Goal: Task Accomplishment & Management: Complete application form

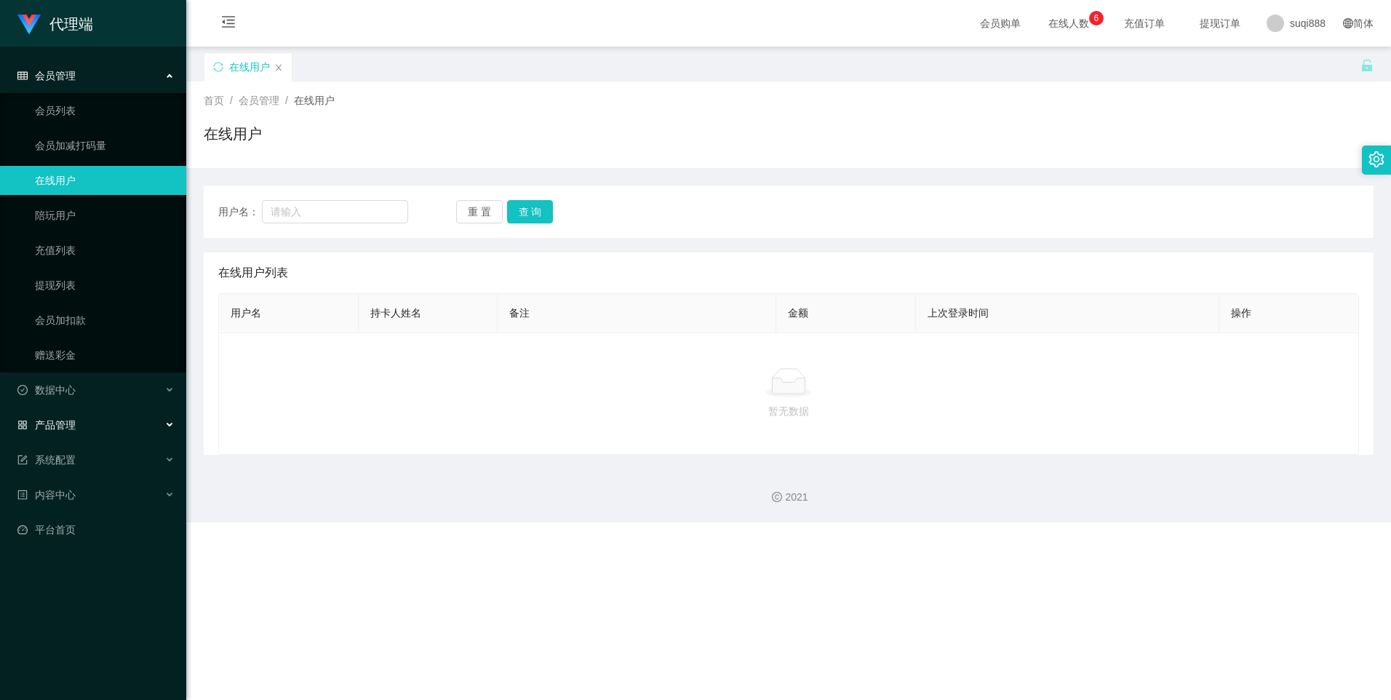
click at [66, 432] on div "产品管理" at bounding box center [93, 424] width 186 height 29
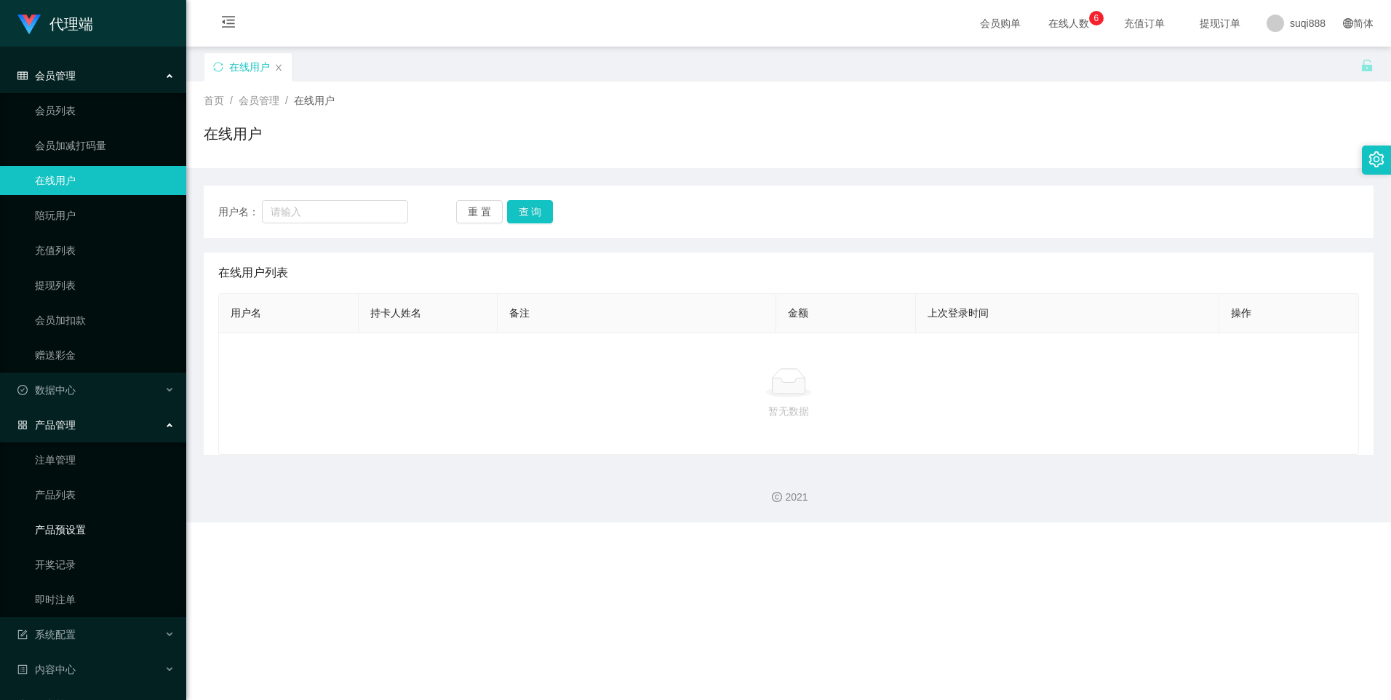
click at [63, 535] on link "产品预设置" at bounding box center [105, 529] width 140 height 29
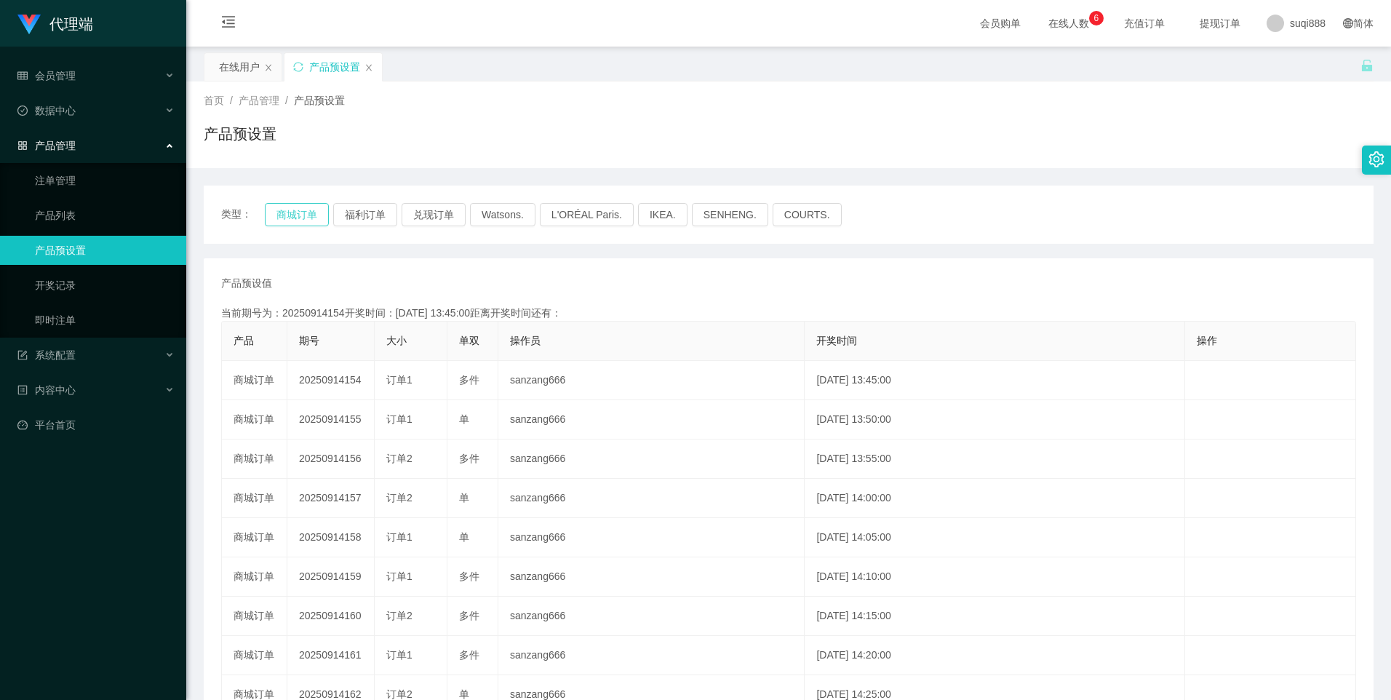
click at [307, 225] on button "商城订单" at bounding box center [297, 214] width 64 height 23
click at [305, 220] on button "商城订单" at bounding box center [297, 214] width 64 height 23
click at [277, 228] on div "类型： 商城订单 福利订单 兑现订单 Watsons. L'ORÉAL Paris. IKEA. [GEOGRAPHIC_DATA]. COURTS." at bounding box center [789, 215] width 1170 height 58
click at [292, 234] on div "类型： 商城订单 福利订单 兑现订单 Watsons. L'ORÉAL Paris. IKEA. [GEOGRAPHIC_DATA]. COURTS." at bounding box center [789, 215] width 1170 height 58
click at [296, 219] on button "商城订单" at bounding box center [297, 214] width 64 height 23
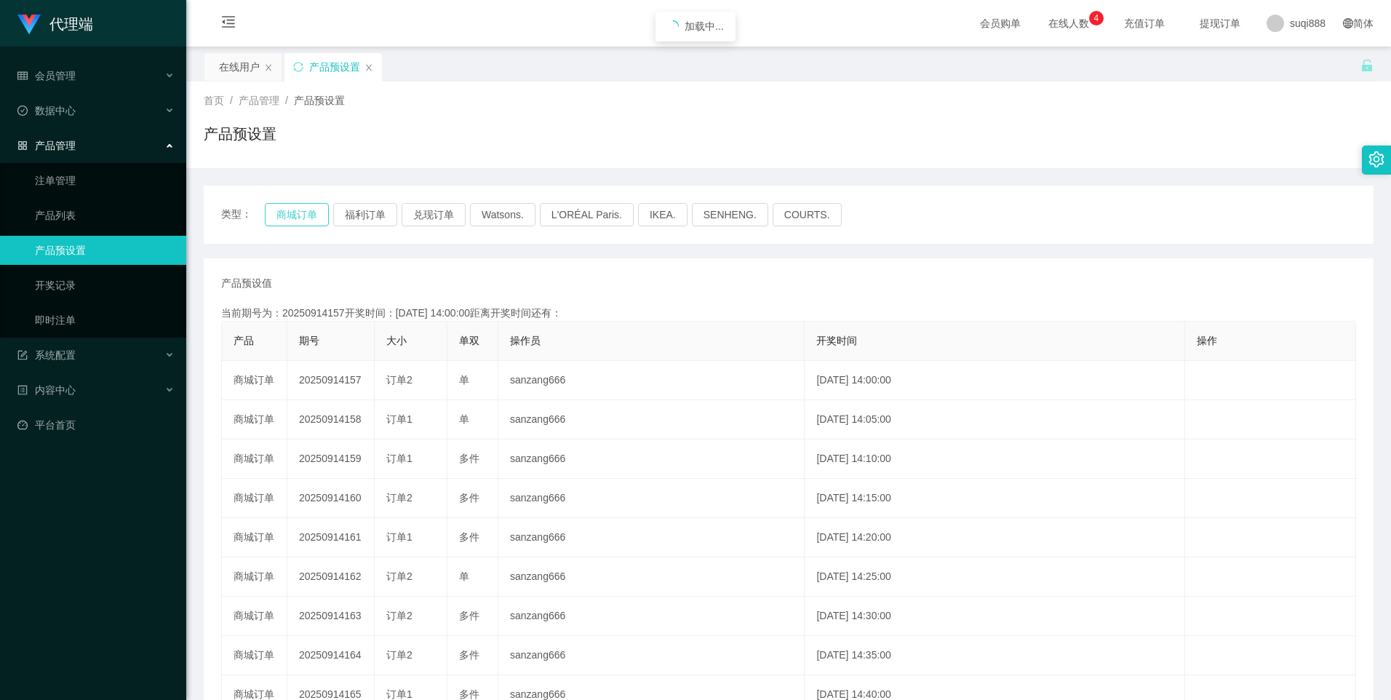
click at [296, 219] on button "商城订单" at bounding box center [297, 214] width 64 height 23
click at [85, 431] on link "平台首页" at bounding box center [95, 424] width 157 height 29
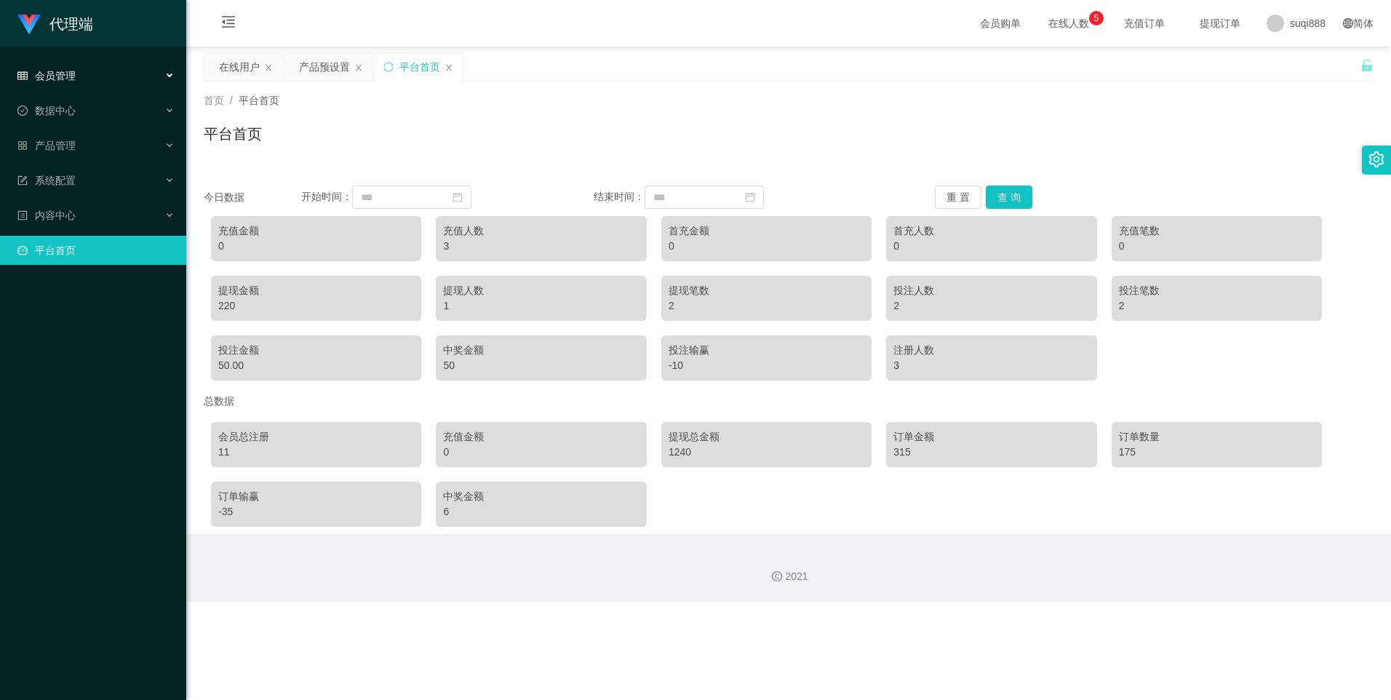
click at [75, 76] on span "会员管理" at bounding box center [46, 76] width 58 height 12
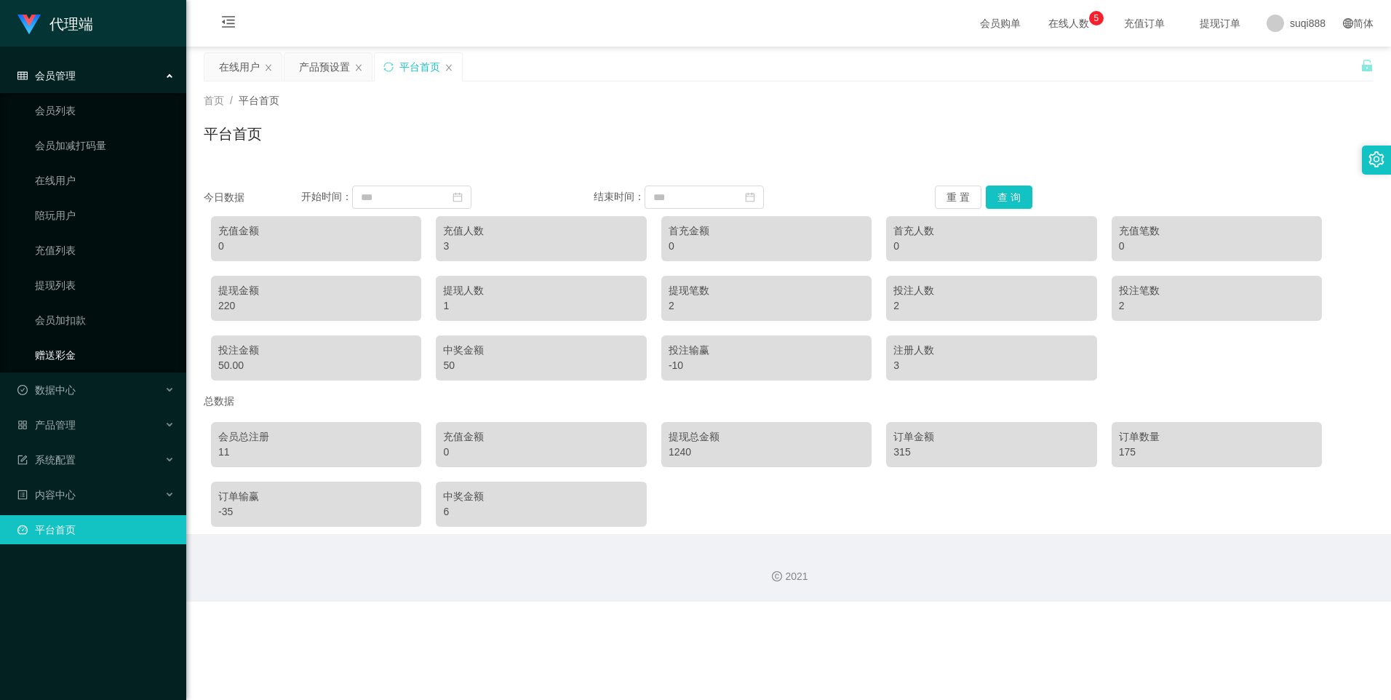
drag, startPoint x: 84, startPoint y: 356, endPoint x: 110, endPoint y: 344, distance: 28.3
click at [84, 356] on link "赠送彩金" at bounding box center [105, 354] width 140 height 29
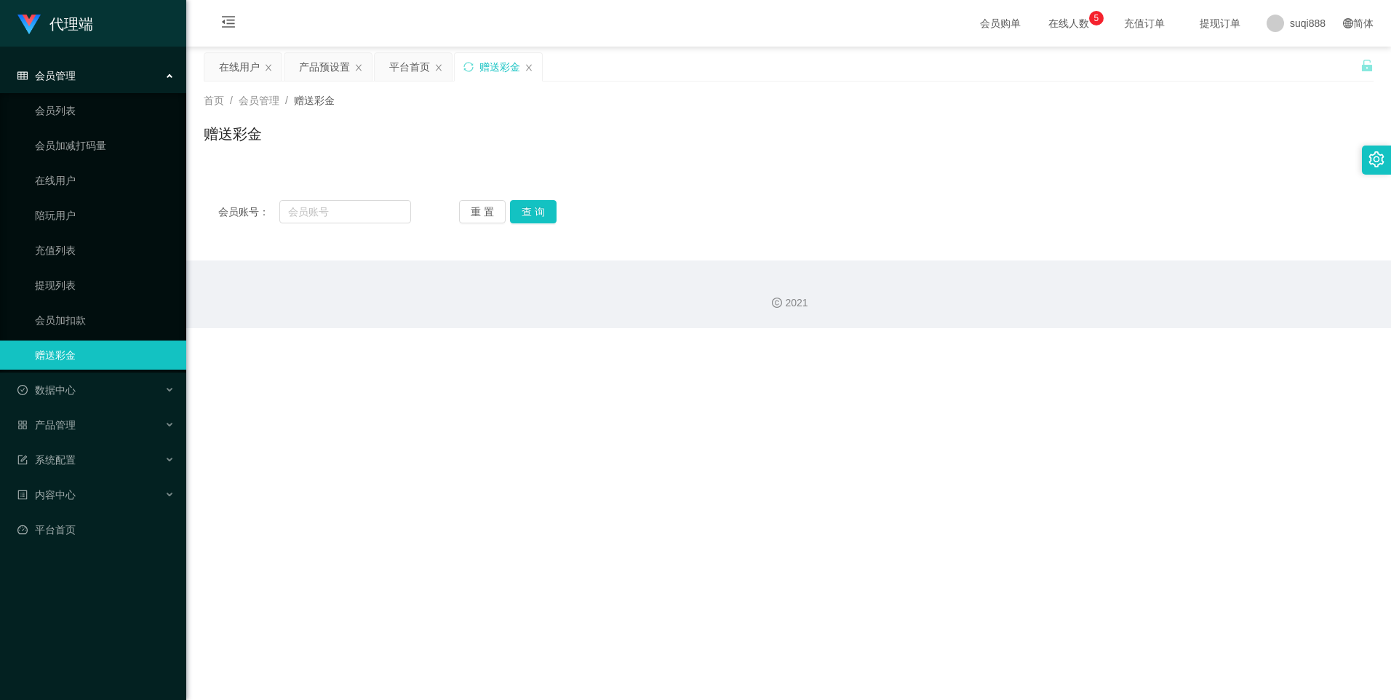
click at [349, 199] on div "会员账号： 重 置 查 询 会员账号 会员姓名 账号余额 操作类型 彩金加款 彩金扣款 金额 确 定" at bounding box center [789, 212] width 1170 height 52
click at [356, 213] on input "text" at bounding box center [344, 211] width 131 height 23
drag, startPoint x: 354, startPoint y: 220, endPoint x: 366, endPoint y: 218, distance: 12.0
click at [354, 220] on input "text" at bounding box center [344, 211] width 131 height 23
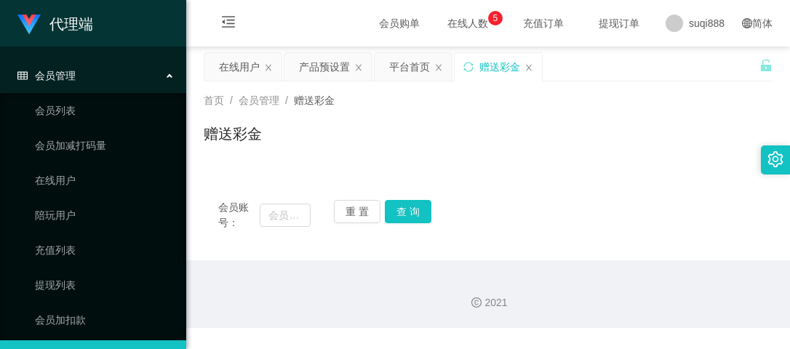
click at [274, 194] on div "会员账号： 重 置 查 询 会员账号 会员姓名 账号余额 操作类型 彩金加款 彩金扣款 金额 确 定" at bounding box center [488, 216] width 569 height 60
click at [295, 213] on input "text" at bounding box center [285, 215] width 51 height 23
click at [273, 213] on input "text" at bounding box center [285, 215] width 51 height 23
type input "88512069"
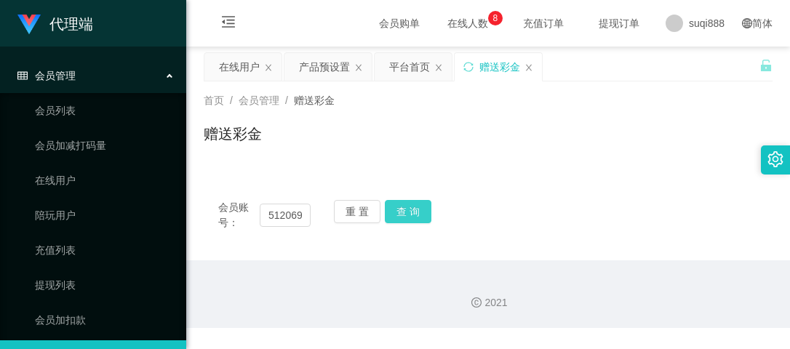
click at [416, 202] on button "查 询" at bounding box center [408, 211] width 47 height 23
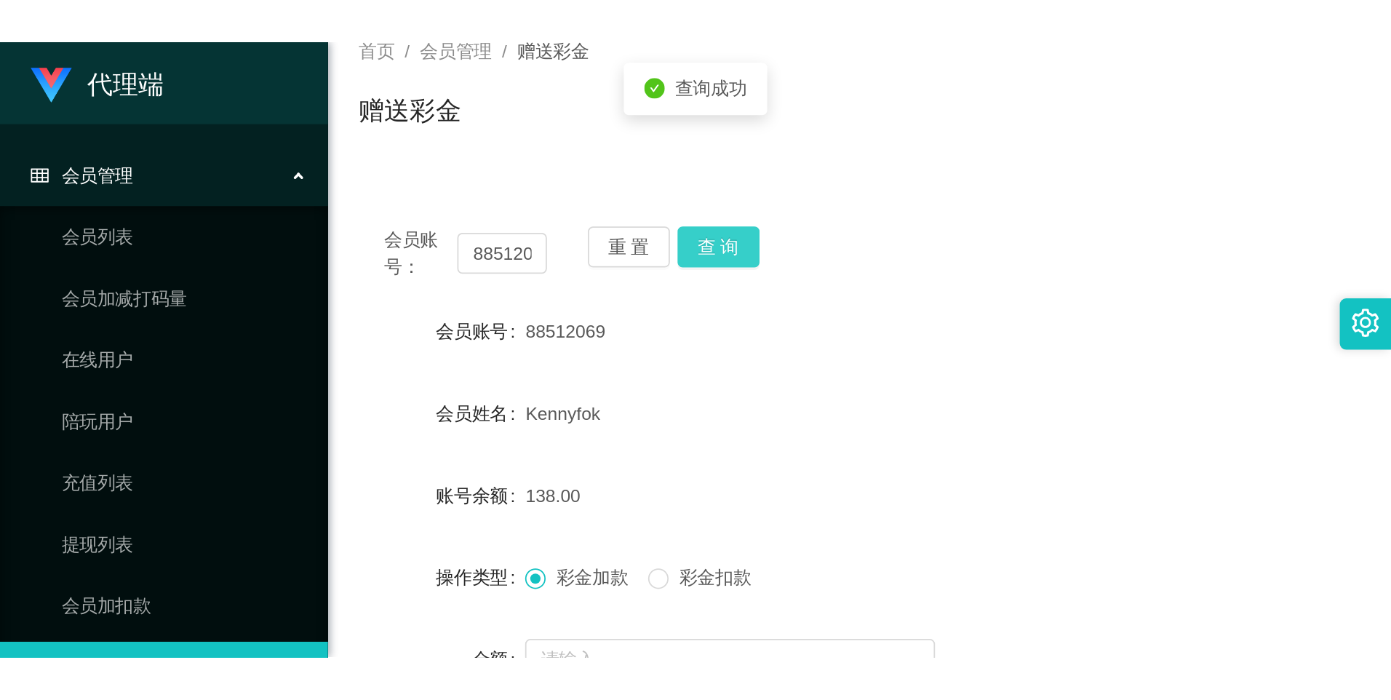
scroll to position [242, 0]
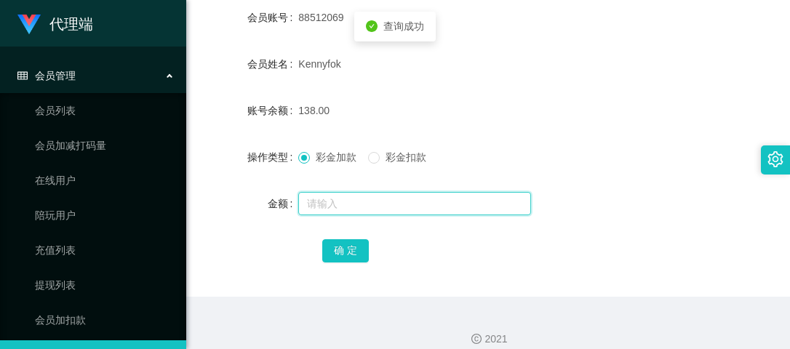
click at [372, 211] on input "text" at bounding box center [414, 203] width 233 height 23
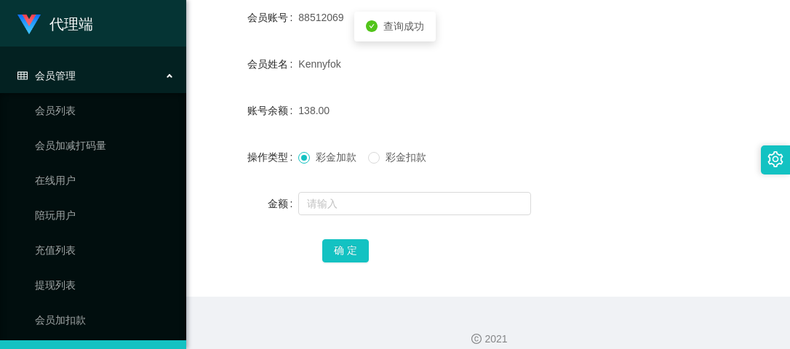
click at [383, 151] on span "彩金扣款" at bounding box center [406, 157] width 52 height 12
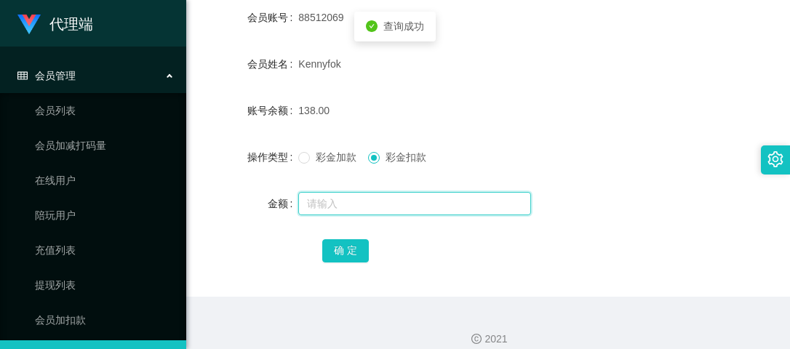
click at [360, 210] on input "text" at bounding box center [414, 203] width 233 height 23
type input "10"
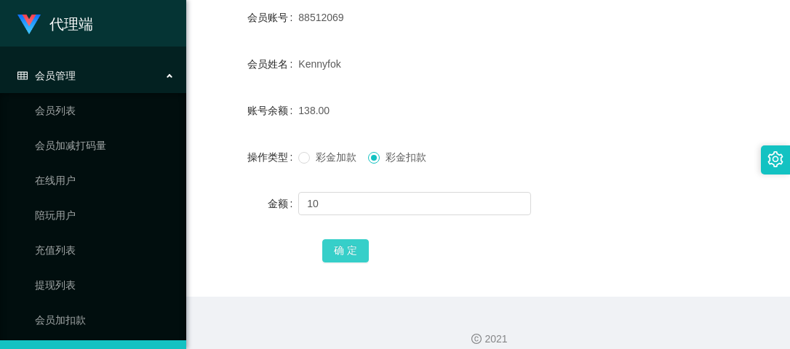
click at [351, 244] on button "确 定" at bounding box center [345, 250] width 47 height 23
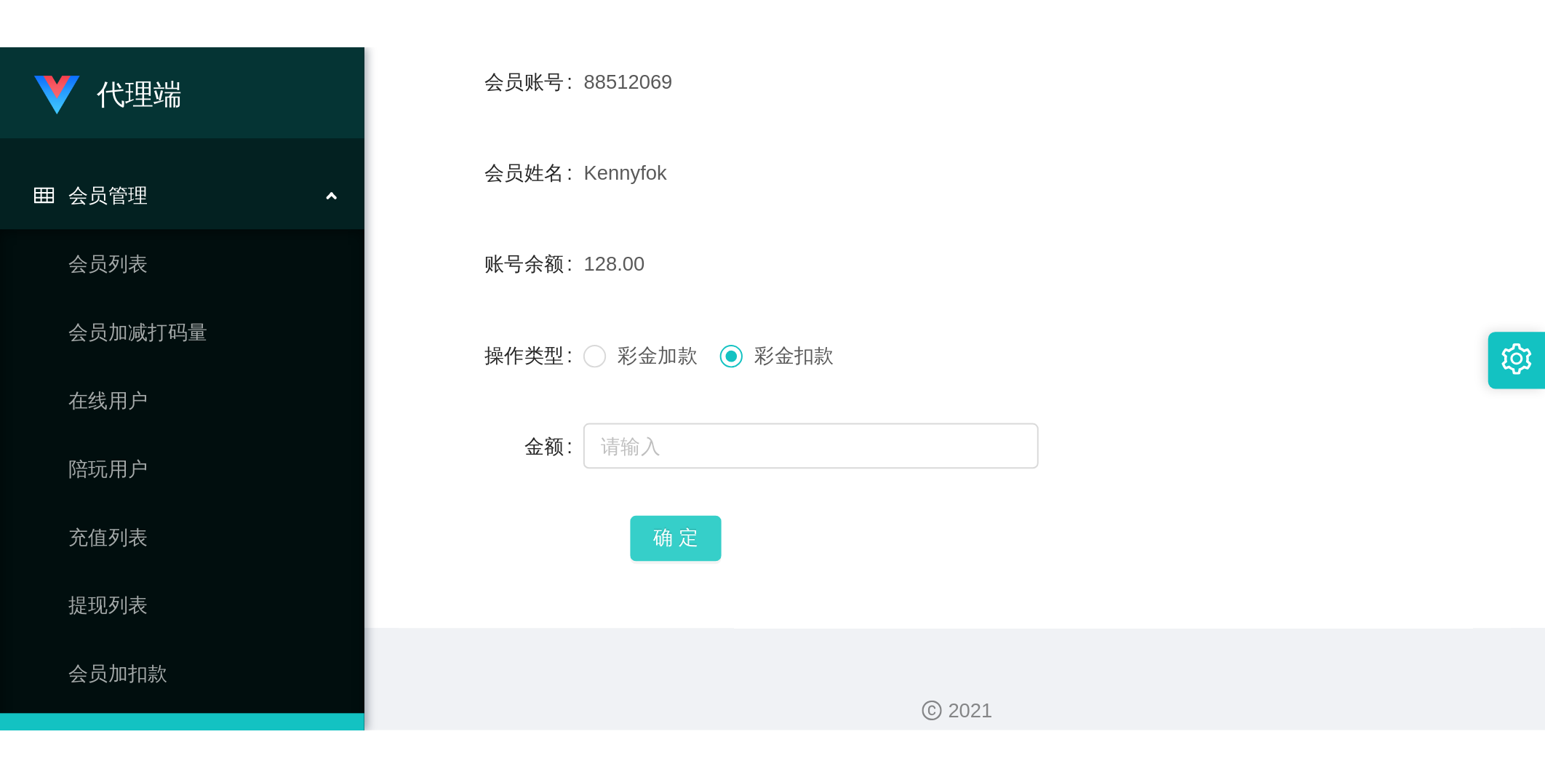
scroll to position [0, 0]
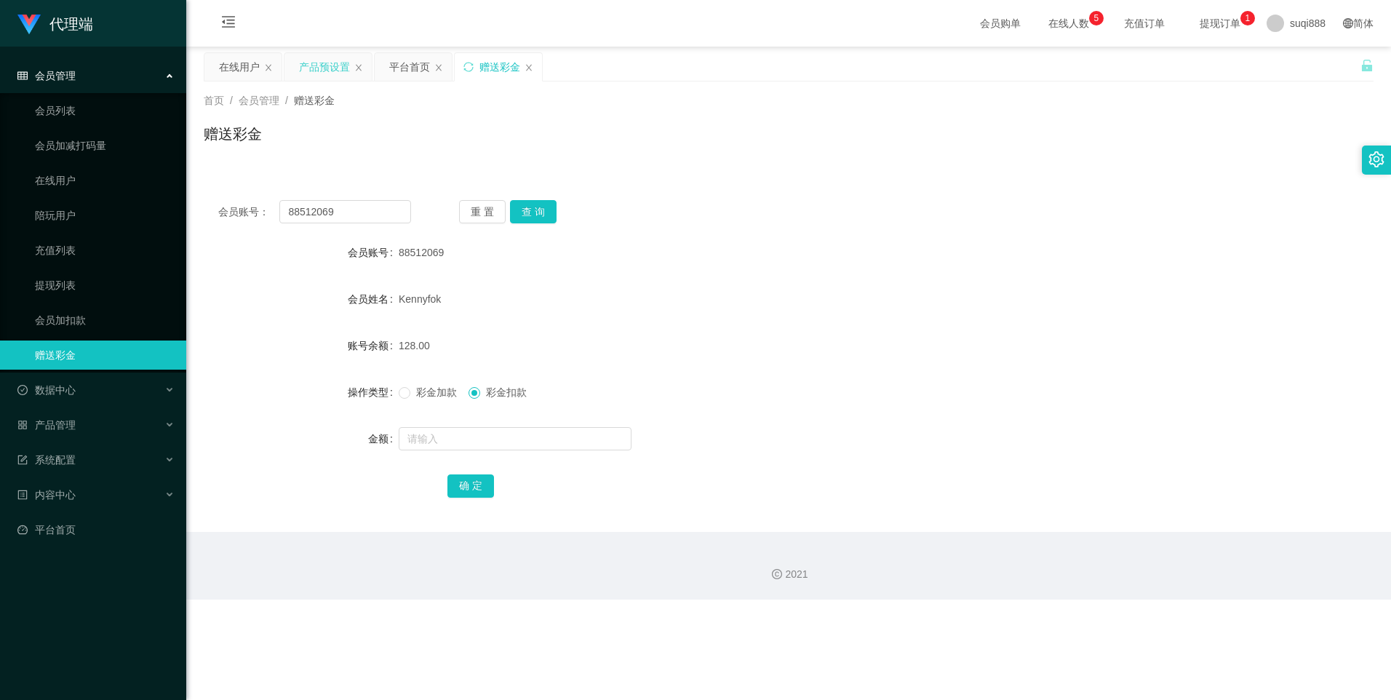
click at [324, 65] on div "产品预设置" at bounding box center [324, 67] width 51 height 28
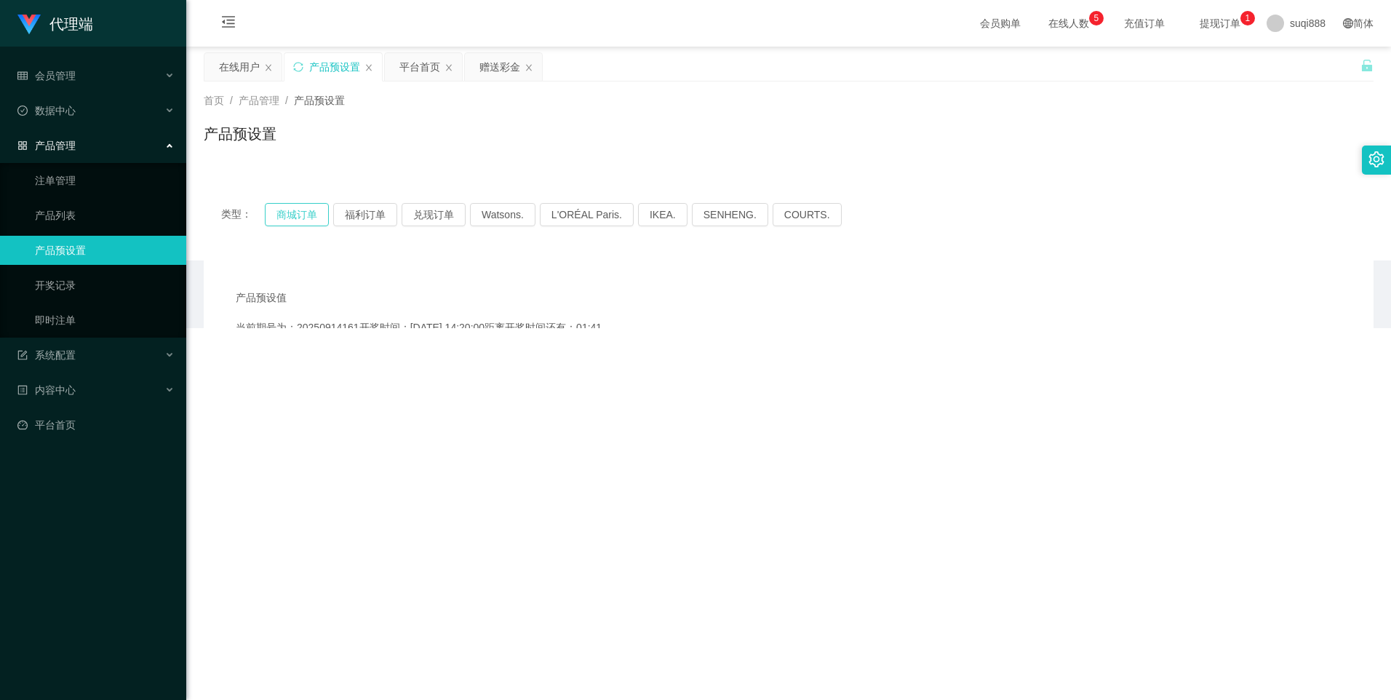
click at [287, 218] on button "商城订单" at bounding box center [297, 214] width 64 height 23
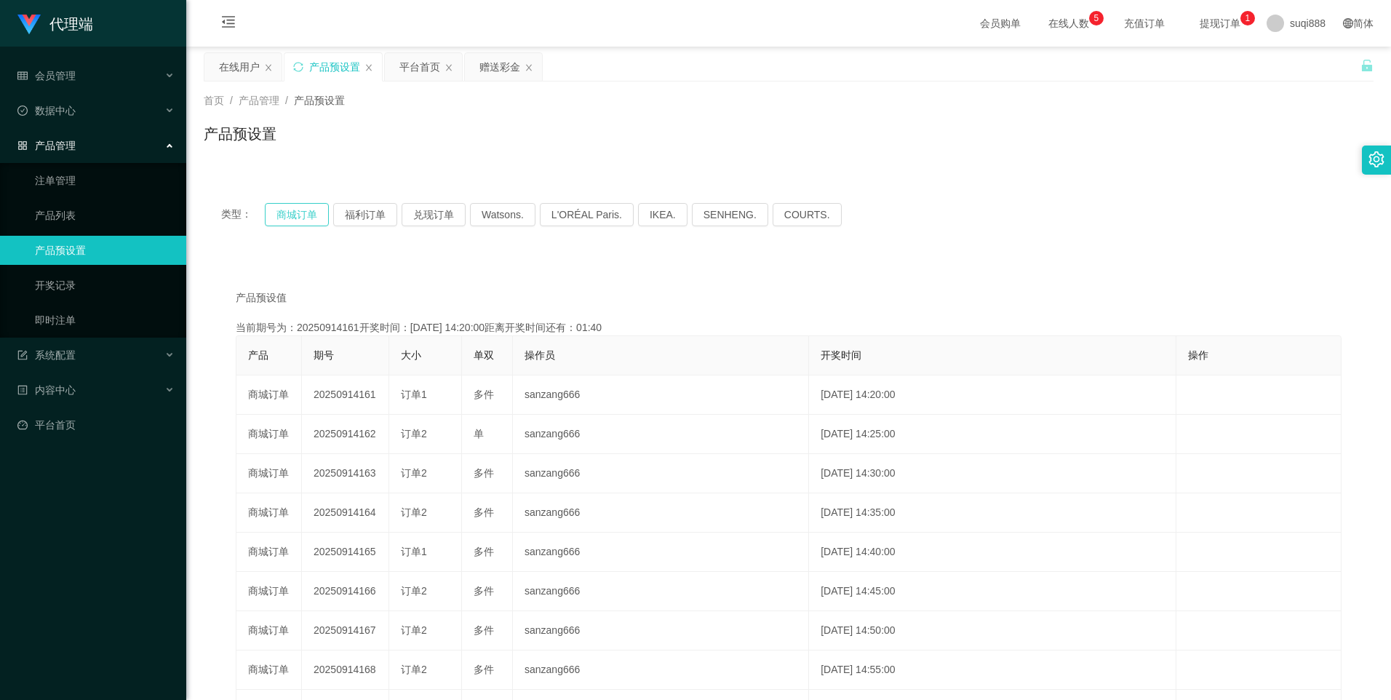
click at [287, 218] on button "商城订单" at bounding box center [297, 214] width 64 height 23
click at [91, 75] on div "会员管理" at bounding box center [93, 75] width 186 height 29
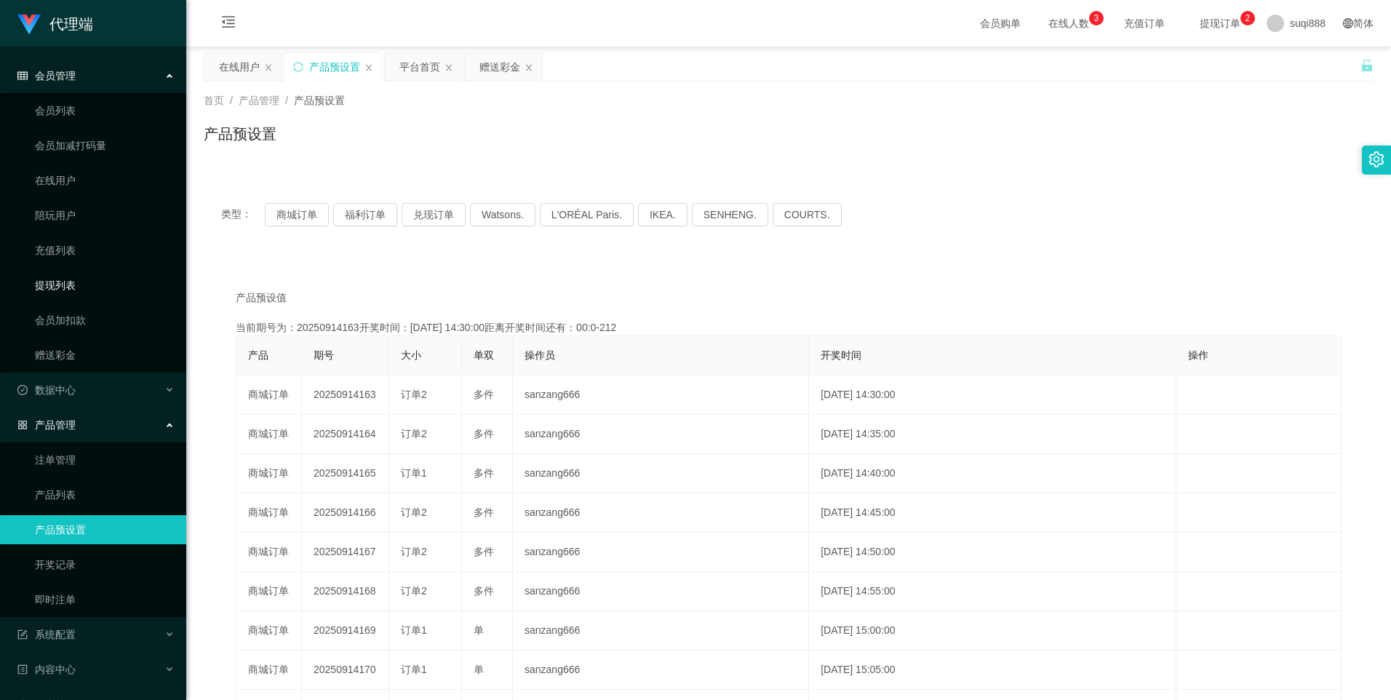
drag, startPoint x: 73, startPoint y: 286, endPoint x: 562, endPoint y: 153, distance: 506.7
click at [73, 285] on link "提现列表" at bounding box center [105, 285] width 140 height 29
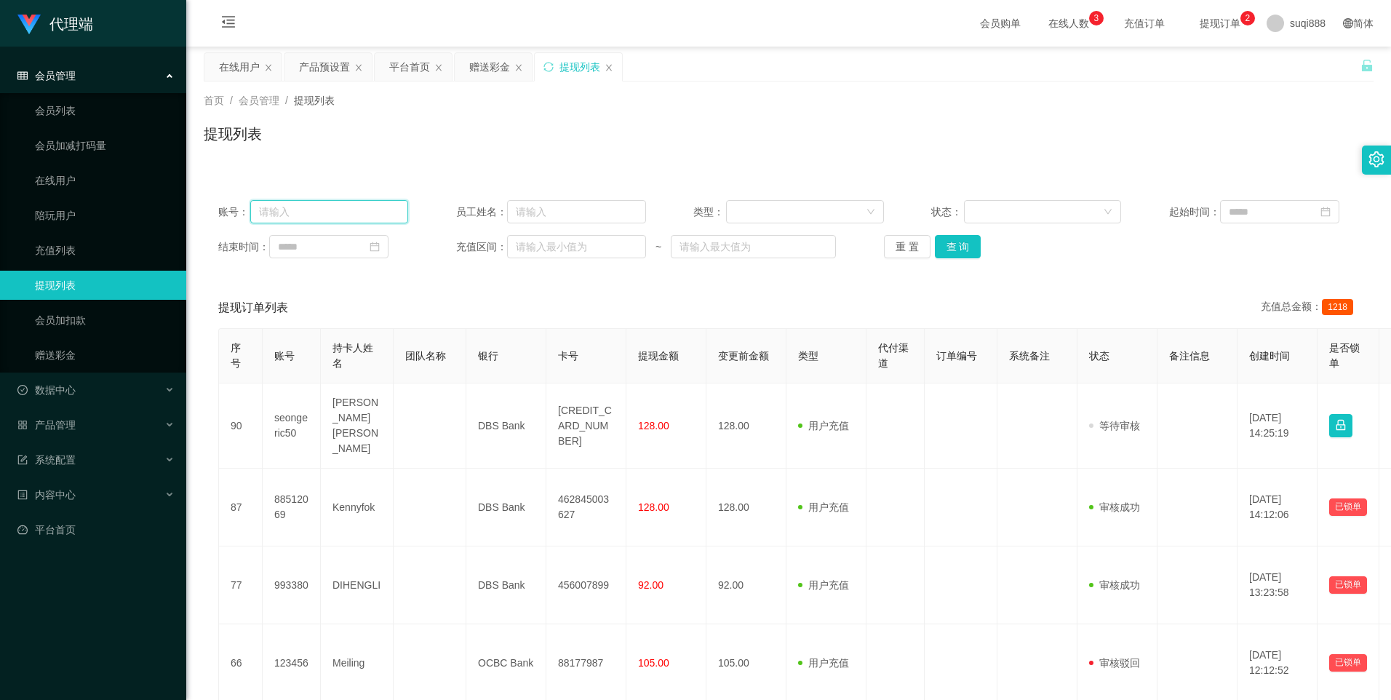
click at [351, 206] on input "text" at bounding box center [329, 211] width 158 height 23
click at [953, 248] on button "查 询" at bounding box center [958, 246] width 47 height 23
click at [309, 204] on input "text" at bounding box center [329, 211] width 158 height 23
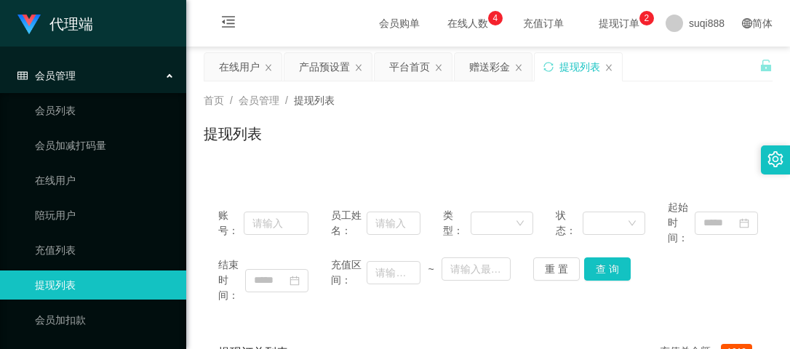
click at [287, 93] on div "首页 / 会员管理 / 提现列表 /" at bounding box center [488, 100] width 569 height 15
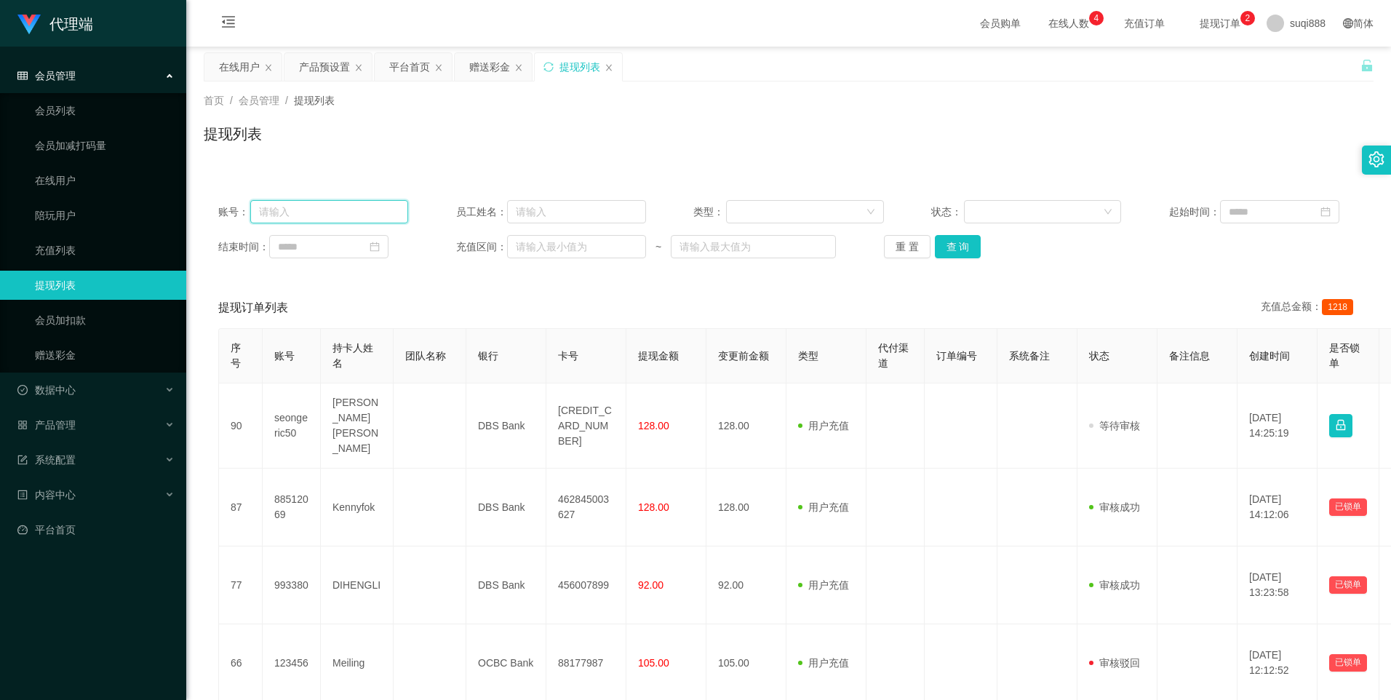
click at [323, 202] on input "text" at bounding box center [329, 211] width 158 height 23
paste input "v"
type input "v"
click at [332, 207] on input "text" at bounding box center [329, 211] width 158 height 23
paste input "90657901"
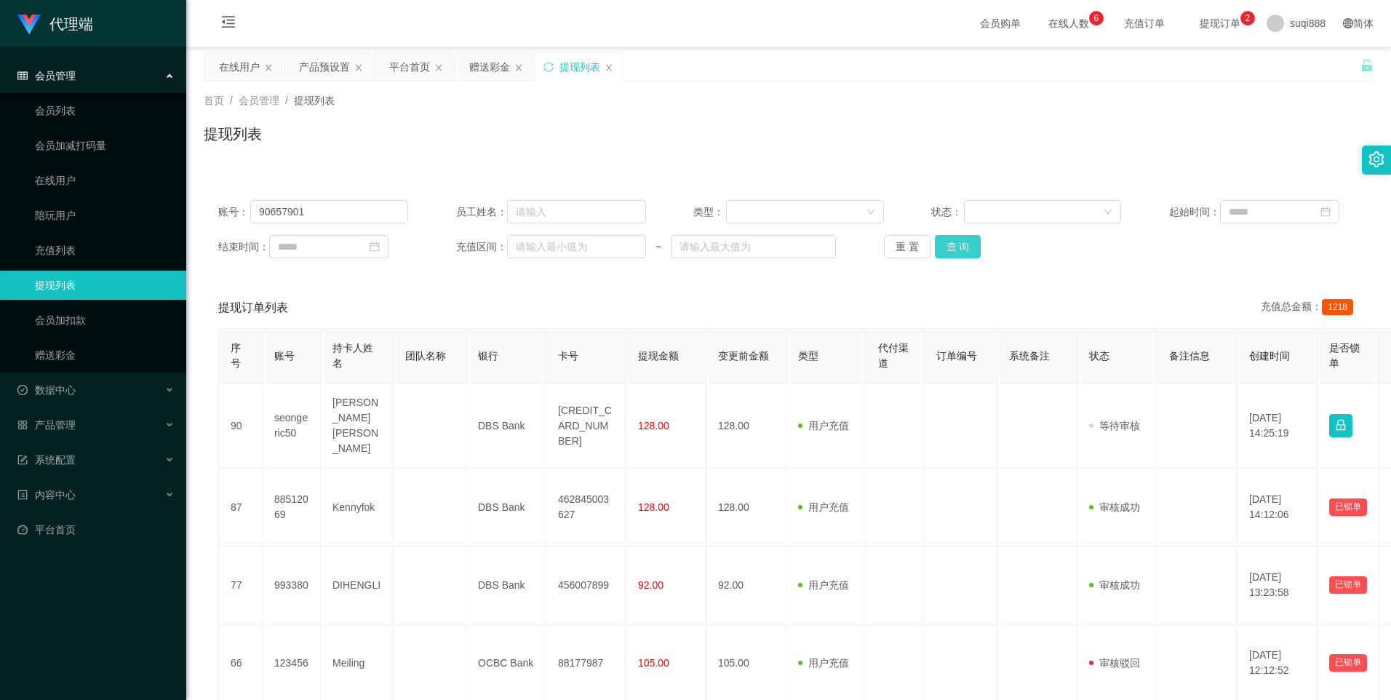
click at [960, 242] on button "查 询" at bounding box center [958, 246] width 47 height 23
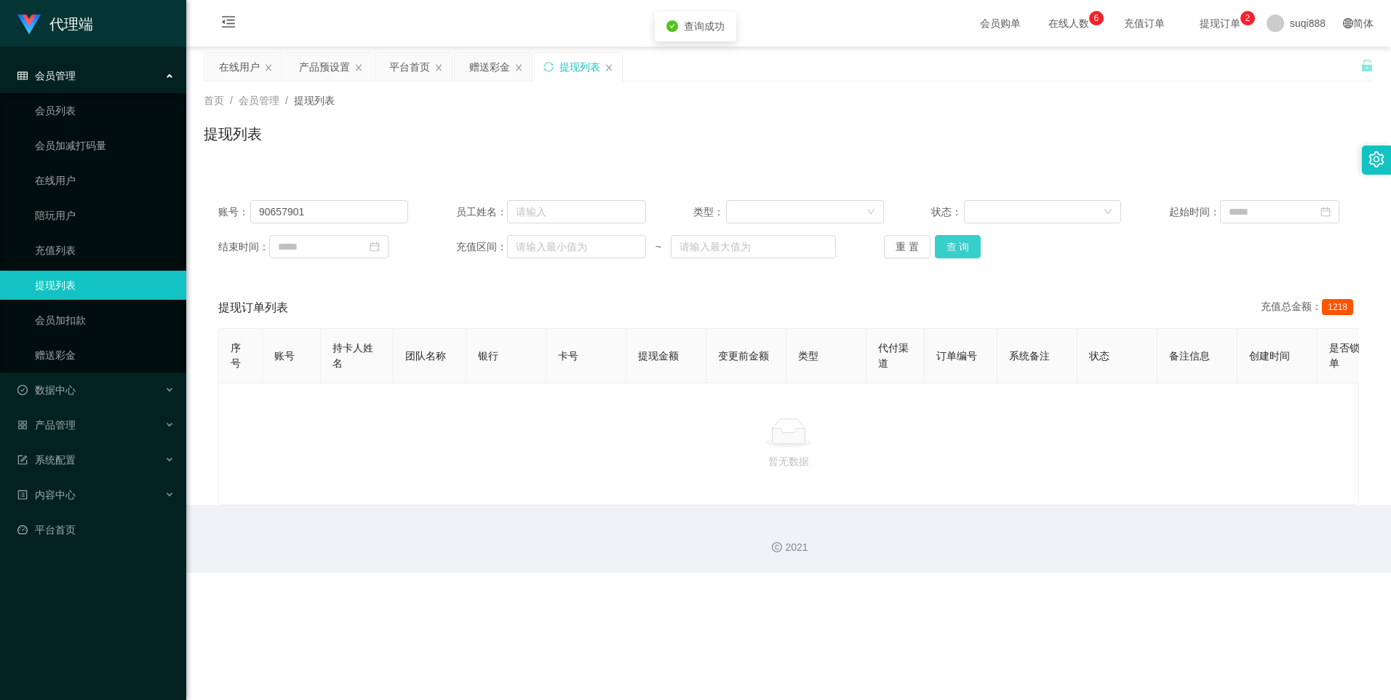
click at [965, 239] on button "查 询" at bounding box center [958, 246] width 47 height 23
click at [340, 213] on input "90657901" at bounding box center [329, 211] width 158 height 23
click at [340, 212] on input "90657901" at bounding box center [329, 211] width 158 height 23
paste input "seongeric50"
type input "seongeric50"
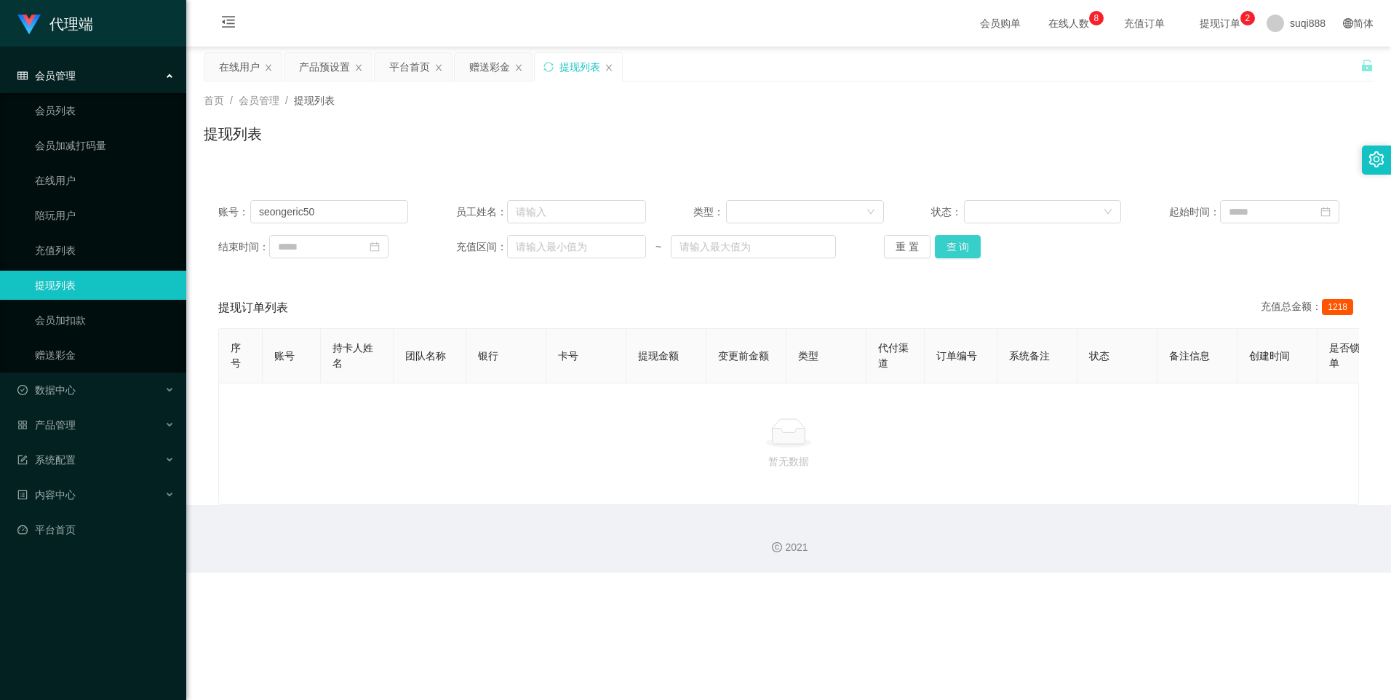
click at [935, 238] on button "查 询" at bounding box center [958, 246] width 47 height 23
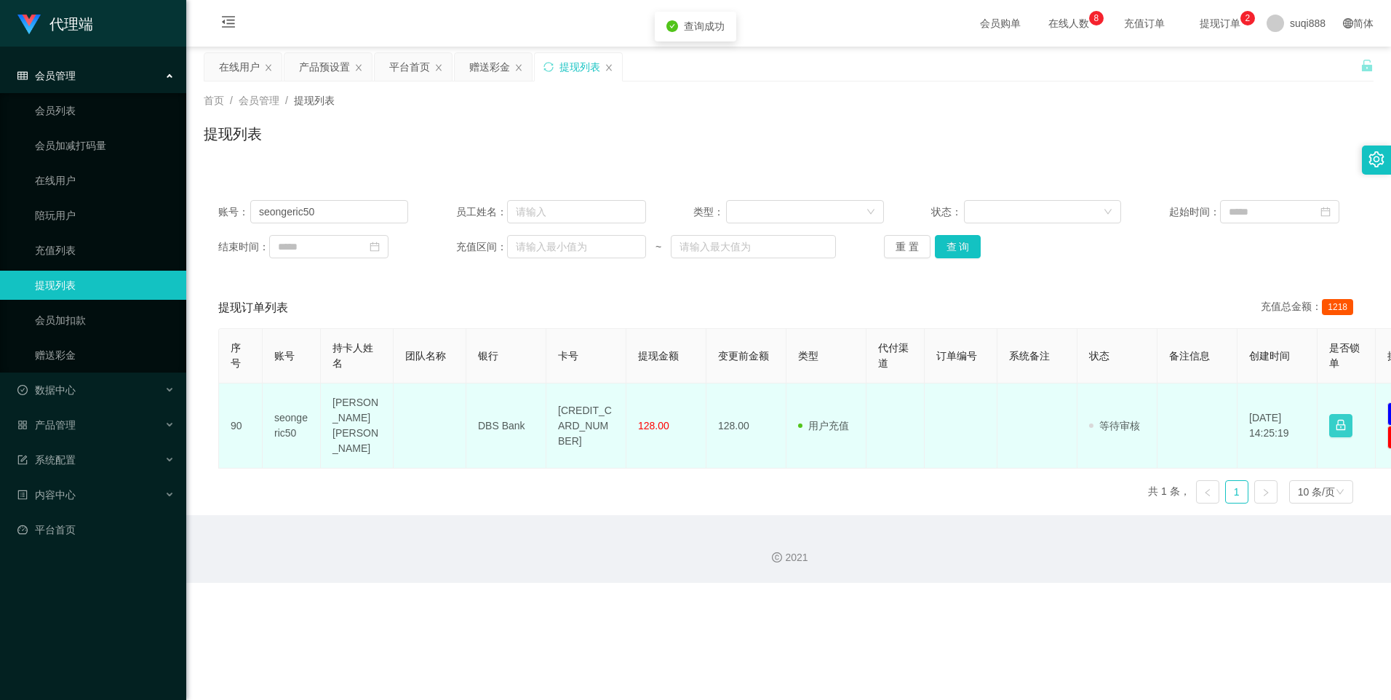
click at [1339, 414] on button "button" at bounding box center [1340, 425] width 23 height 23
click at [1245, 422] on td "[DATE] 14:25:19" at bounding box center [1277, 425] width 80 height 85
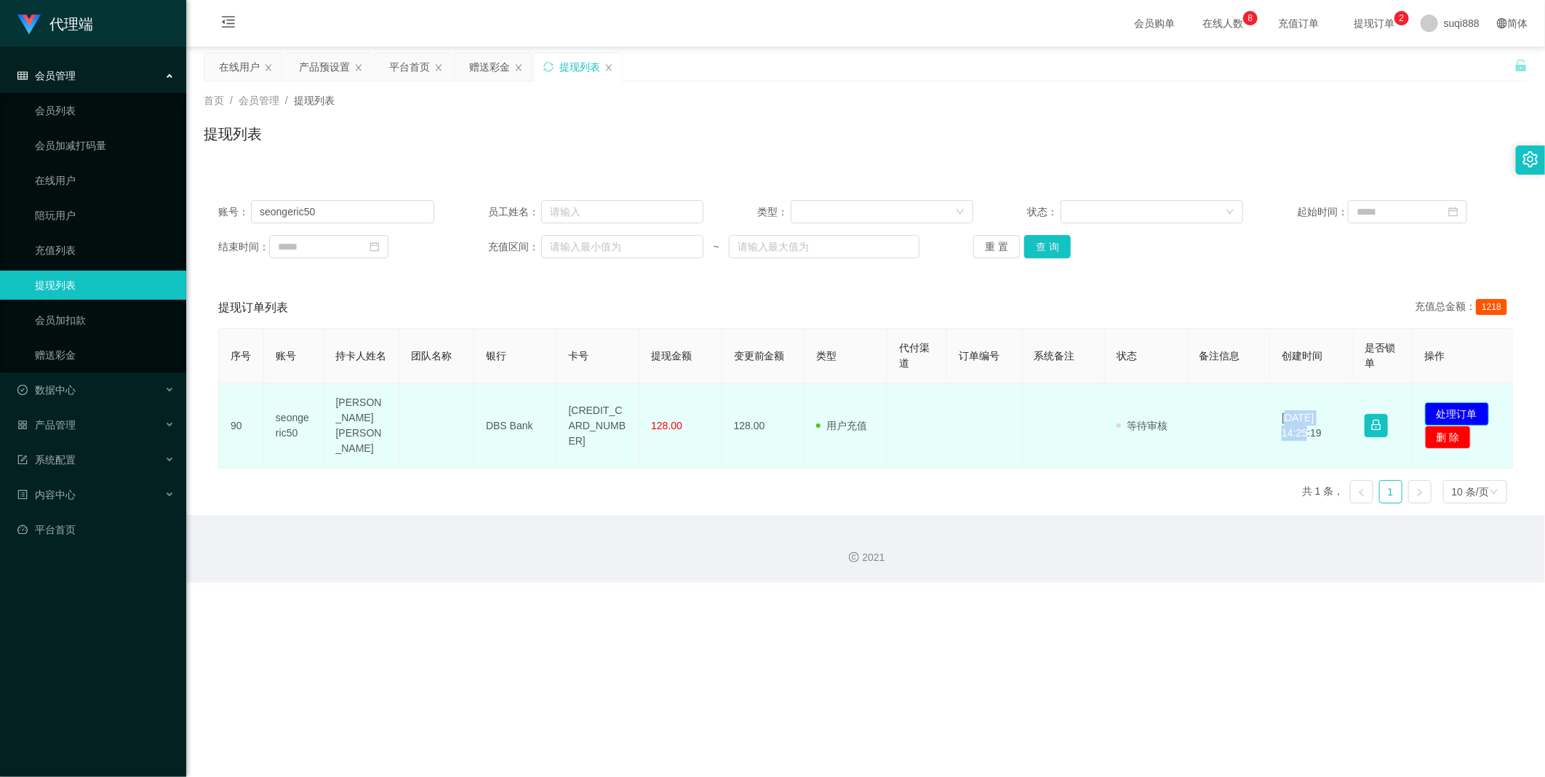
click at [1390, 409] on button "处理订单" at bounding box center [1457, 413] width 64 height 23
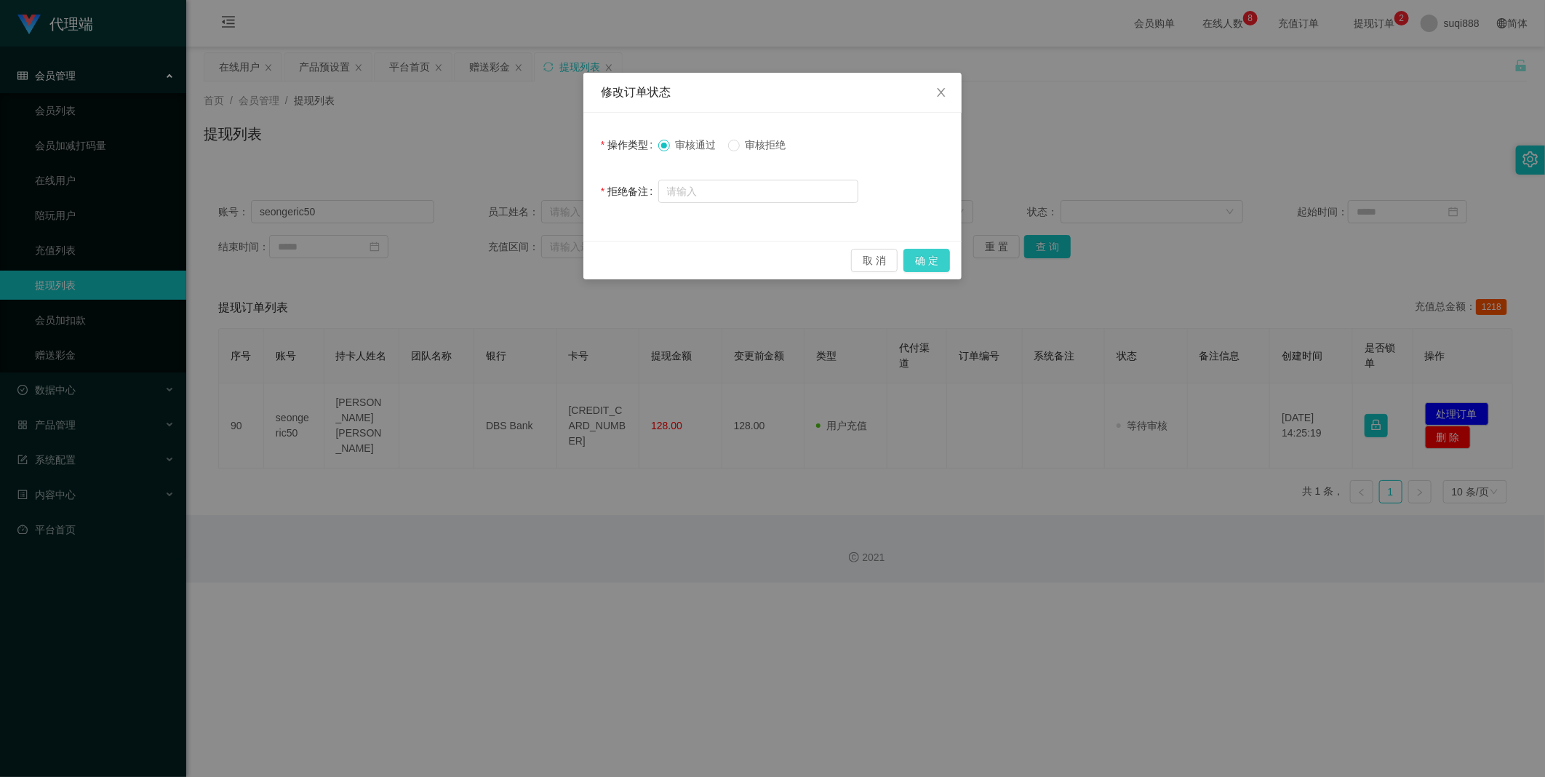
click at [919, 250] on div "取 消 确 定" at bounding box center [772, 260] width 378 height 39
drag, startPoint x: 922, startPoint y: 253, endPoint x: 841, endPoint y: 300, distance: 93.2
click at [921, 253] on button "确 定" at bounding box center [927, 260] width 47 height 23
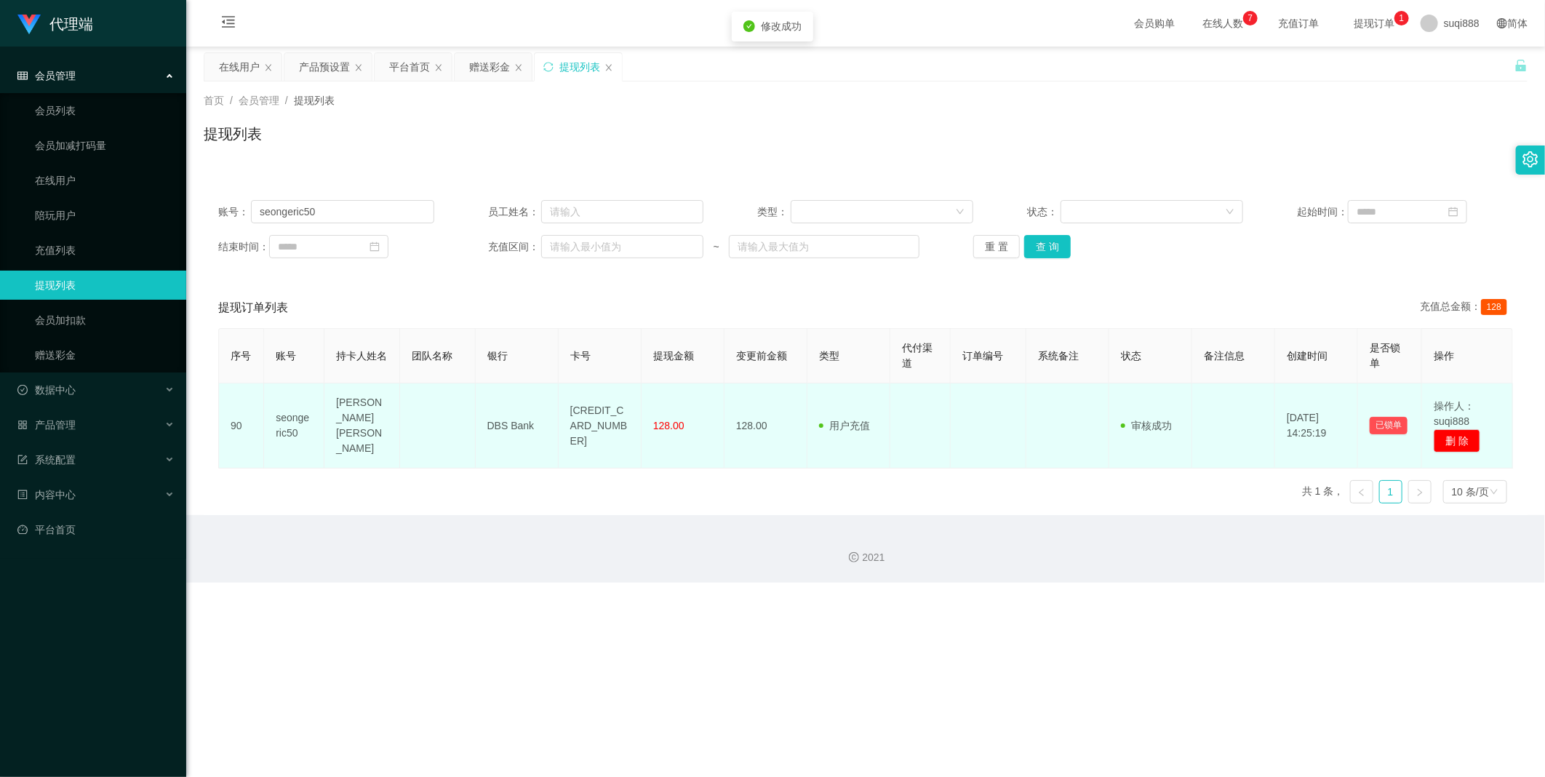
click at [578, 412] on td "[CREDIT_CARD_NUMBER]" at bounding box center [600, 425] width 83 height 85
click at [597, 423] on td "[CREDIT_CARD_NUMBER]" at bounding box center [600, 425] width 83 height 85
click at [595, 423] on td "[CREDIT_CARD_NUMBER]" at bounding box center [600, 425] width 83 height 85
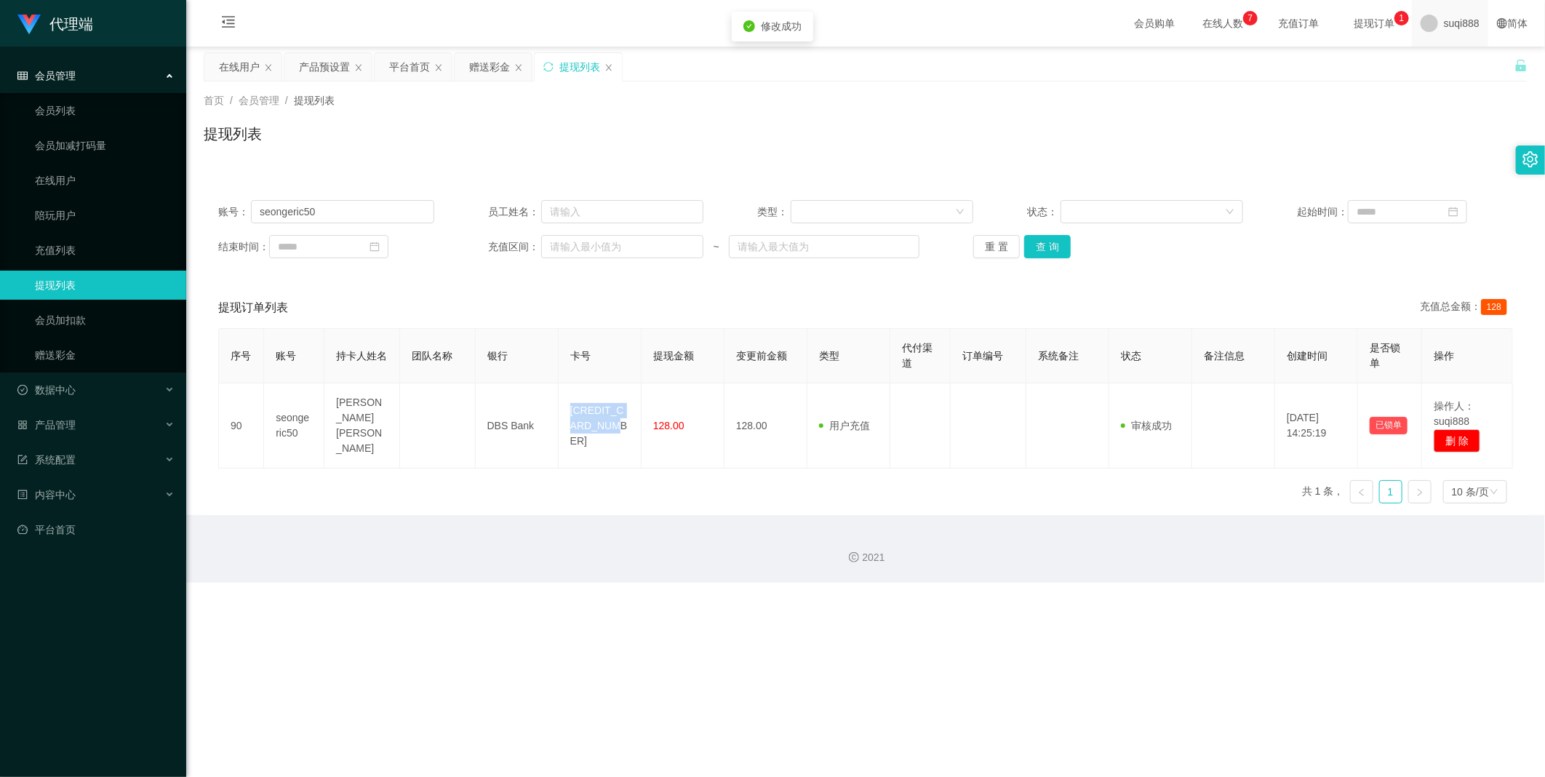
copy td "[CREDIT_CARD_NUMBER]"
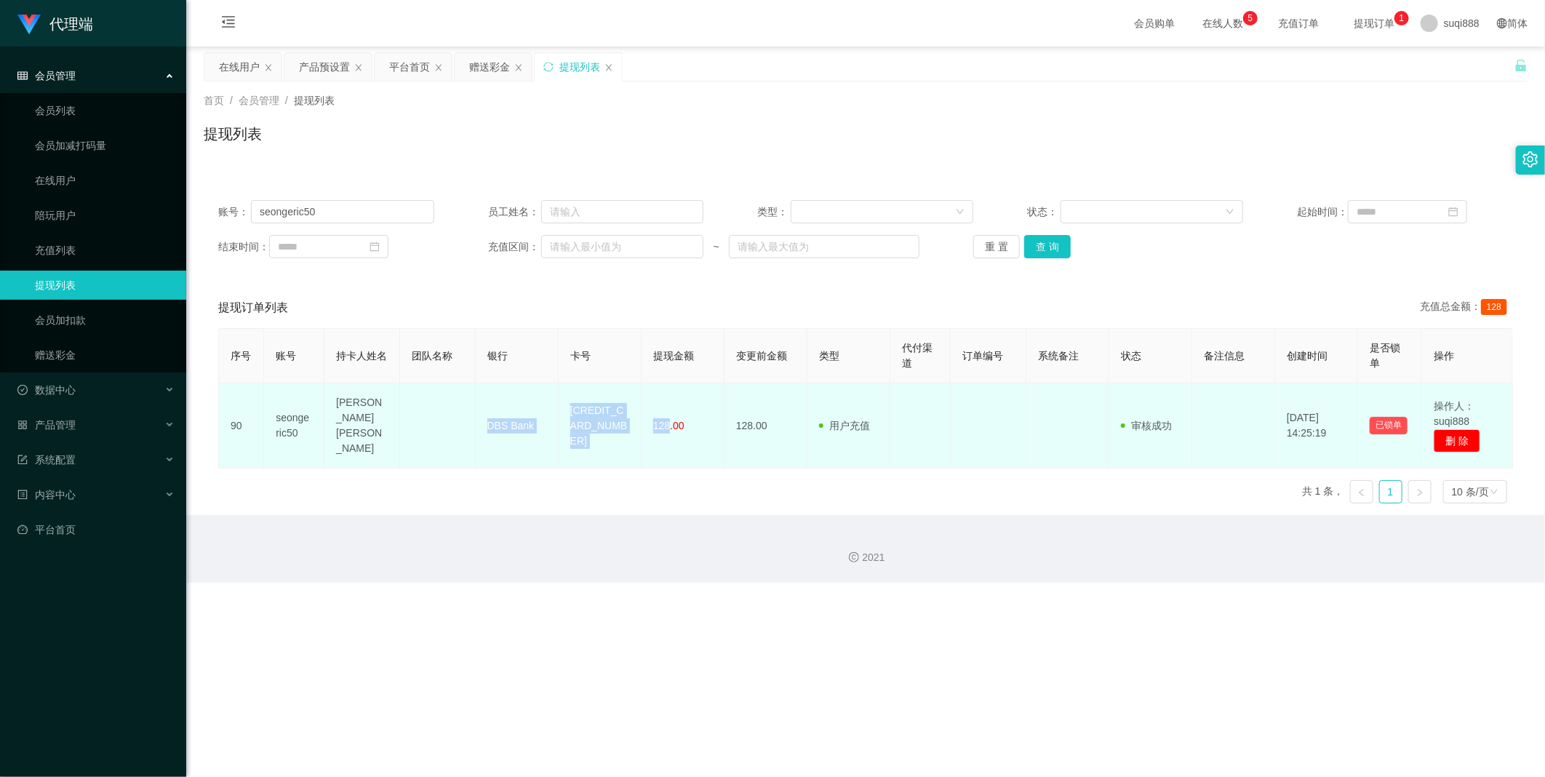
drag, startPoint x: 477, startPoint y: 418, endPoint x: 667, endPoint y: 430, distance: 190.2
click at [667, 430] on tr "90 seongeric50 [PERSON_NAME] DBS Bank 4628450076487918 128.00 128.00 用户充值 人工扣款 …" at bounding box center [866, 425] width 1294 height 85
copy tr "DBS Bank 4628450076487918 128"
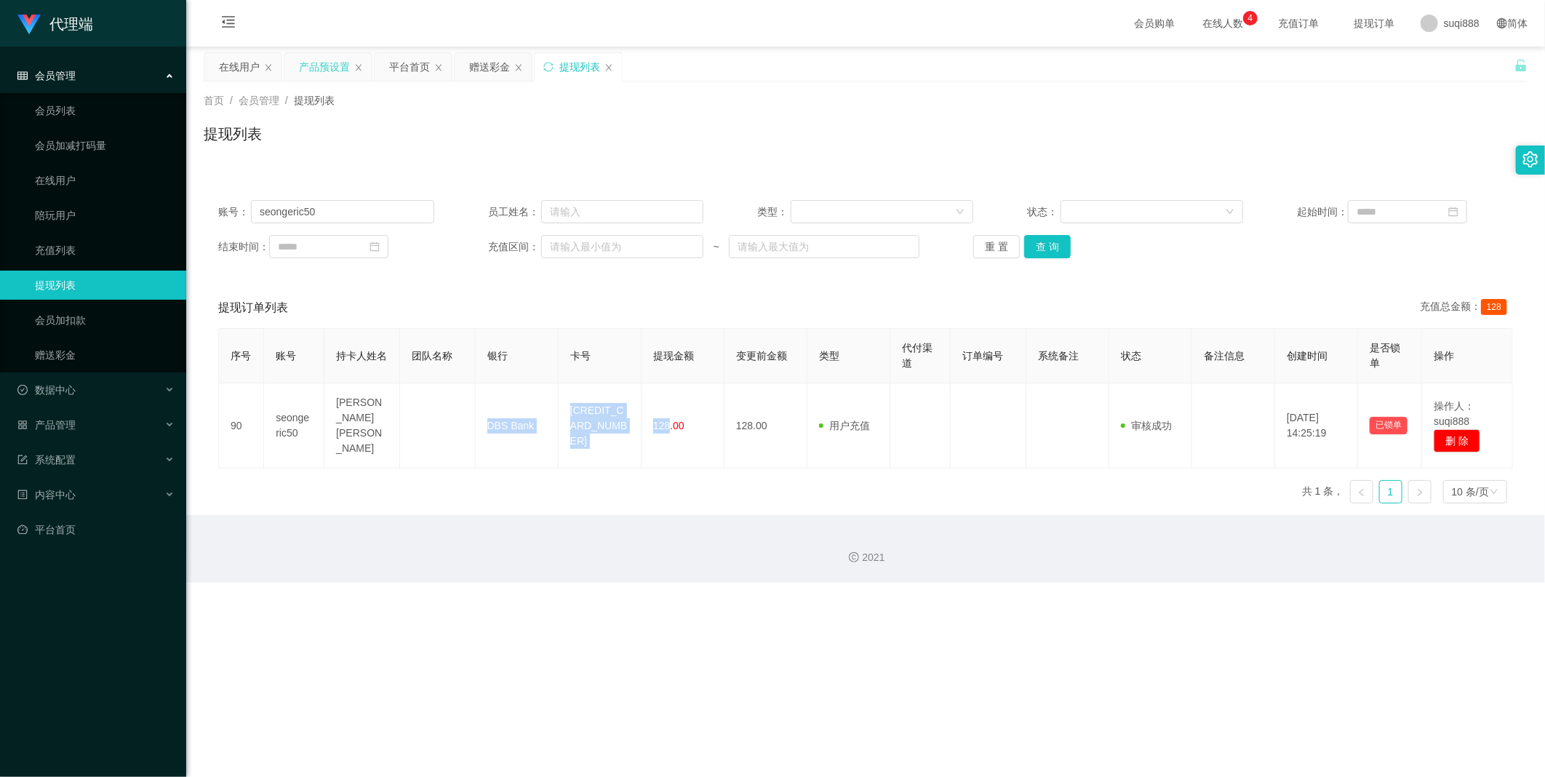
click at [335, 63] on div "产品预设置" at bounding box center [324, 67] width 51 height 28
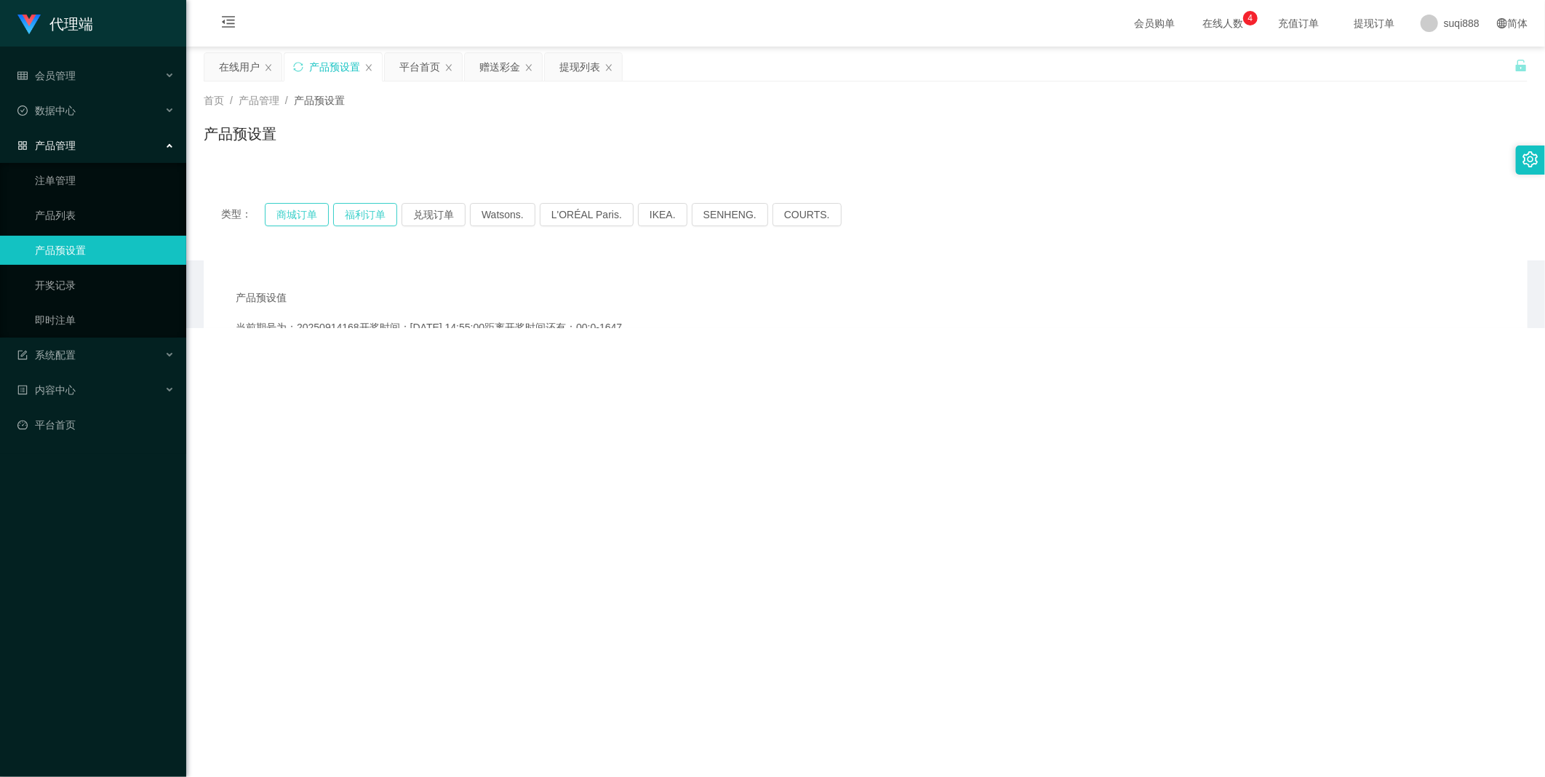
click at [317, 212] on div "类型： 商城订单 福利订单 兑现订单 Watsons. L'ORÉAL Paris. IKEA. [GEOGRAPHIC_DATA]. COURTS." at bounding box center [865, 214] width 1289 height 23
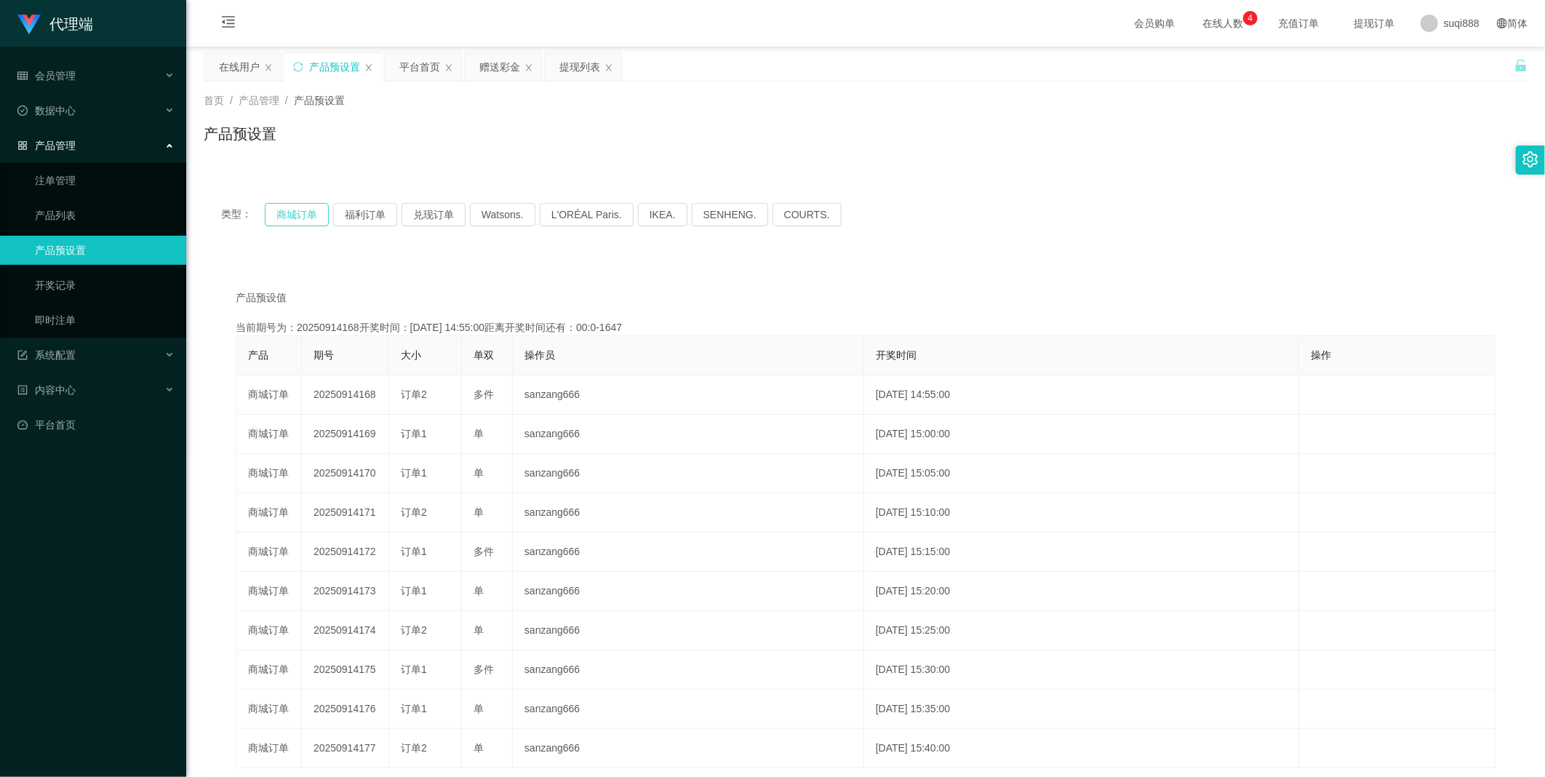
click at [317, 212] on button "商城订单" at bounding box center [297, 214] width 64 height 23
click at [481, 64] on div "赠送彩金" at bounding box center [499, 67] width 41 height 28
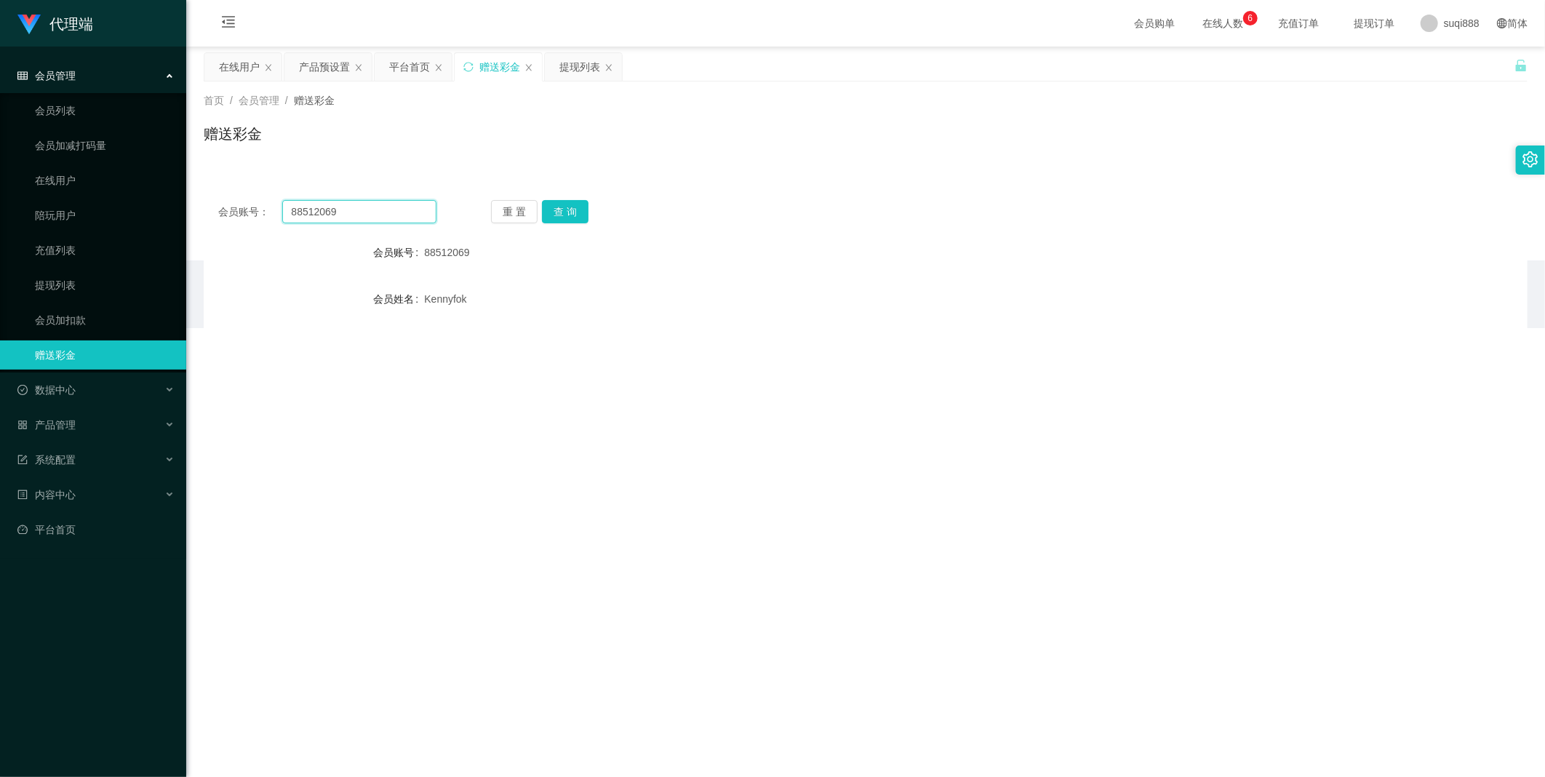
click at [350, 213] on input "88512069" at bounding box center [359, 211] width 154 height 23
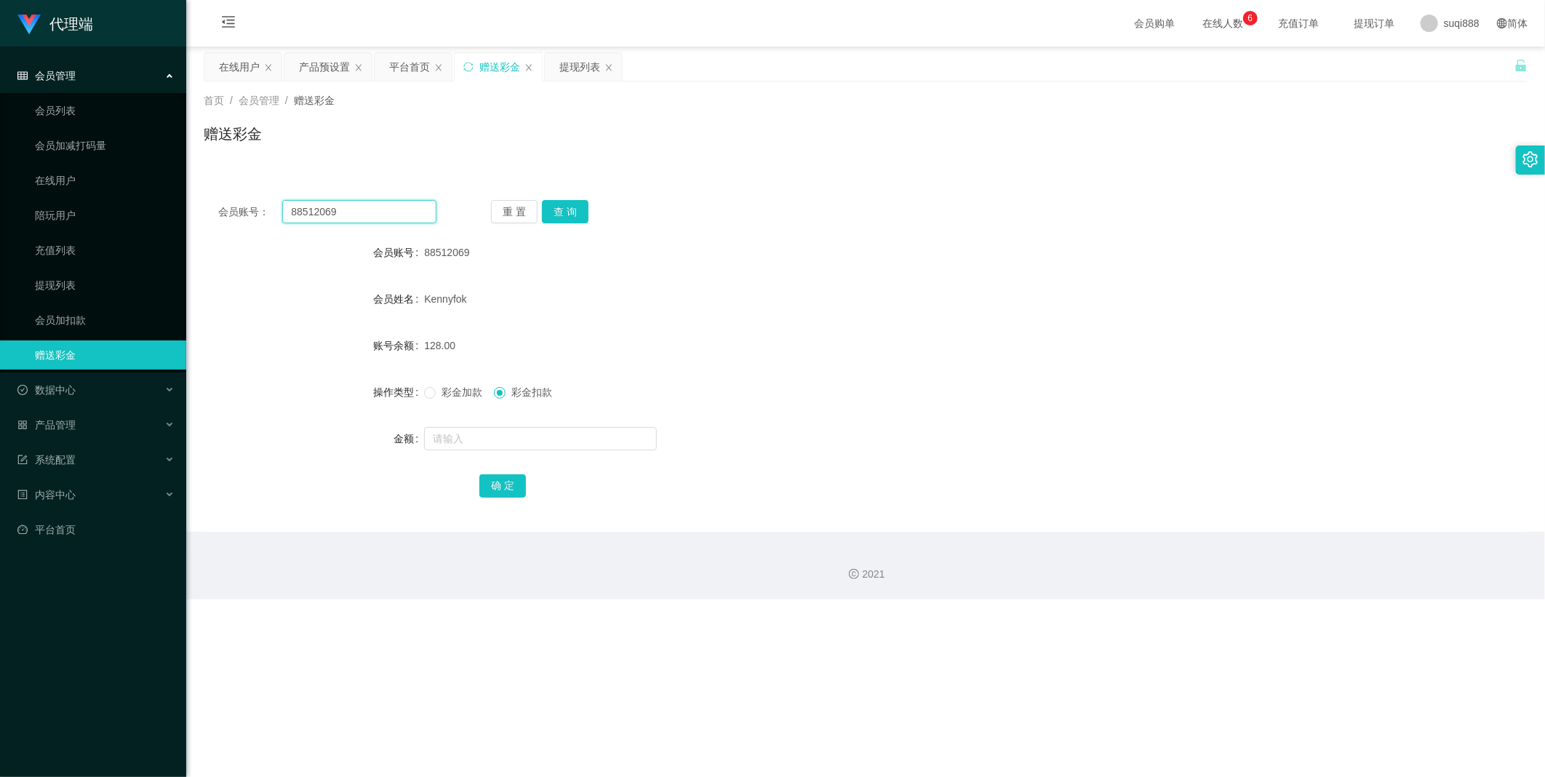
click at [350, 213] on input "88512069" at bounding box center [359, 211] width 154 height 23
paste input "001122"
type input "001122"
click at [597, 210] on div "重 置 查 询" at bounding box center [600, 211] width 218 height 23
click at [578, 214] on button "查 询" at bounding box center [565, 211] width 47 height 23
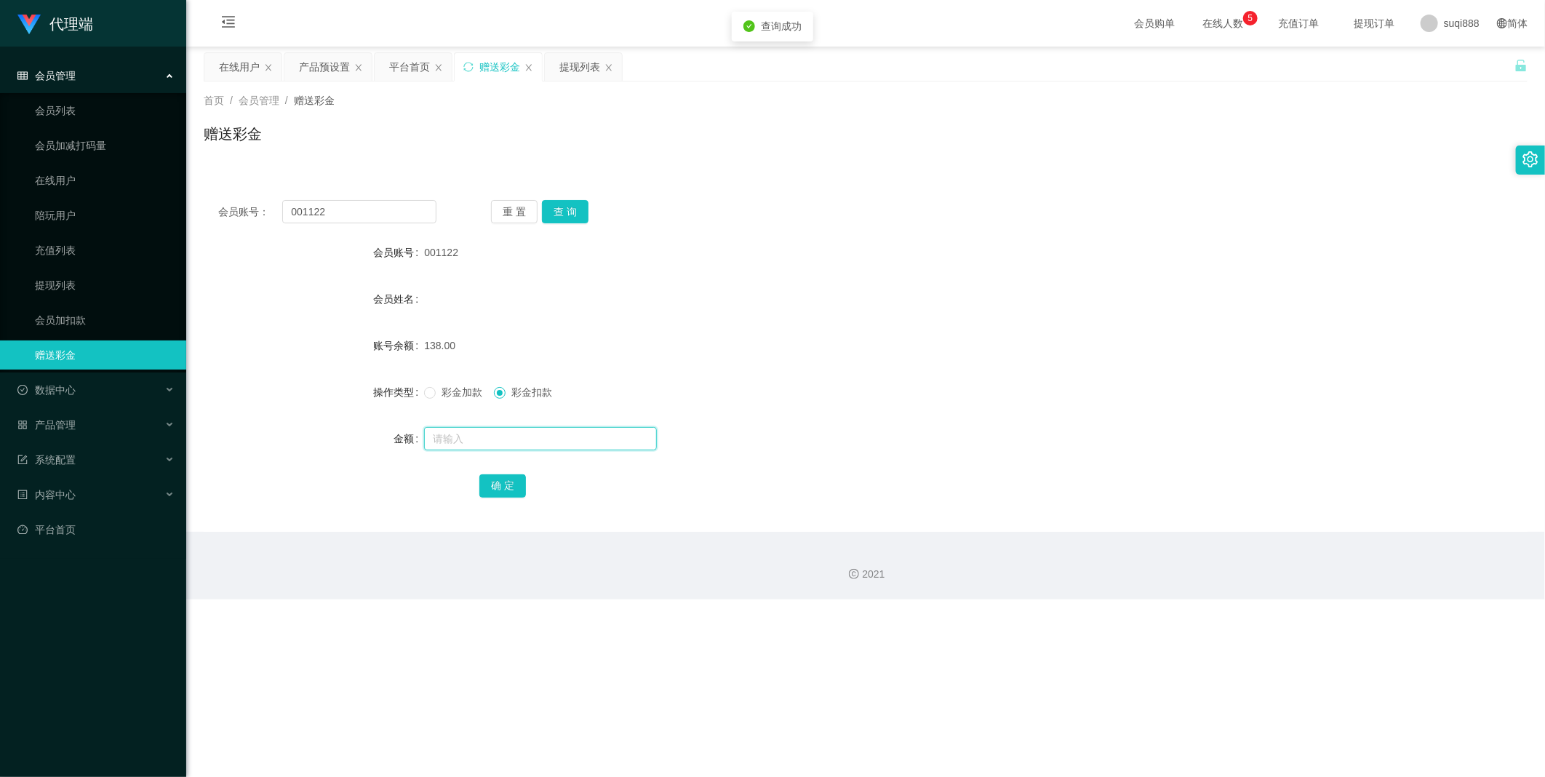
click at [471, 432] on input "text" at bounding box center [540, 438] width 233 height 23
type input "10"
drag, startPoint x: 515, startPoint y: 492, endPoint x: 525, endPoint y: 485, distance: 11.9
click at [517, 492] on button "确 定" at bounding box center [502, 485] width 47 height 23
